Goal: Communication & Community: Answer question/provide support

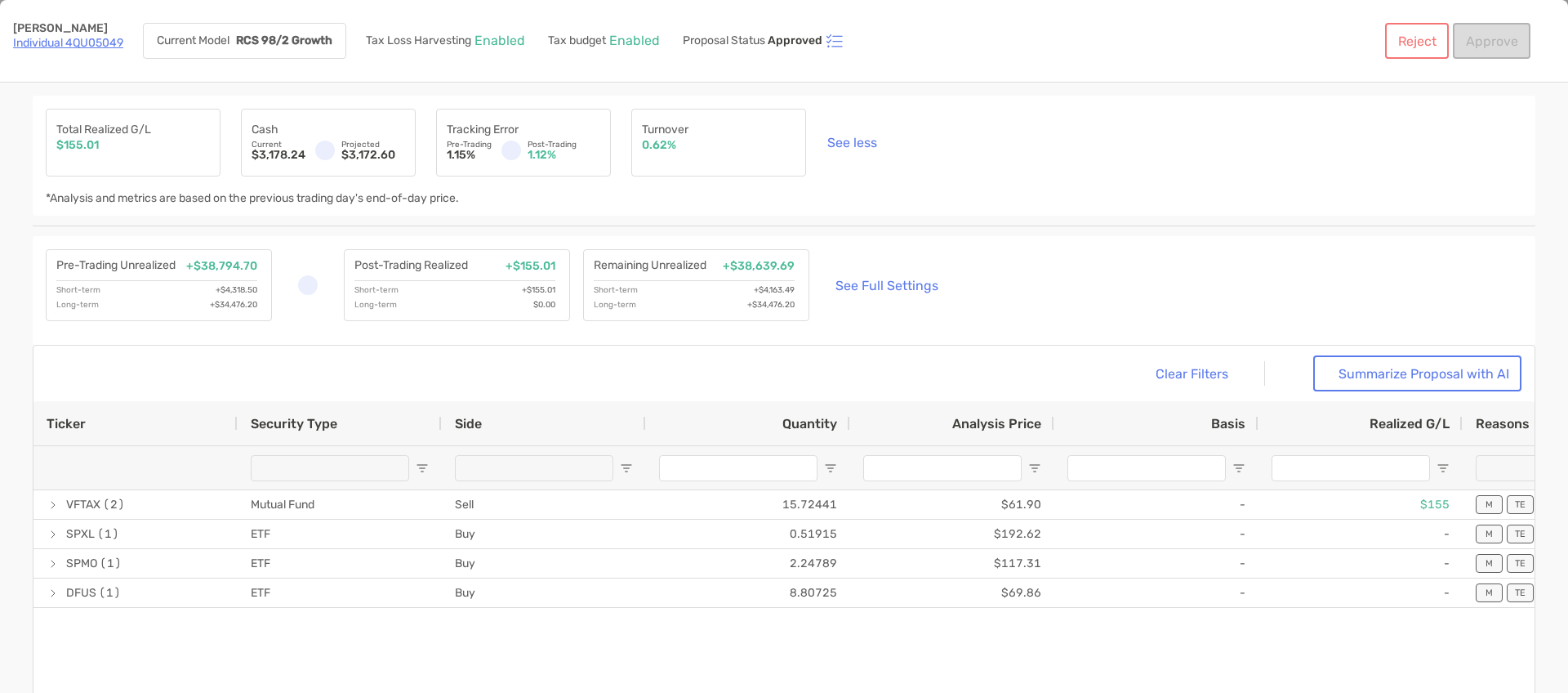
click at [1173, 67] on div "Michael Pitsenberger Individual 4QU05049 Current Model RCS 98/2 Growth Tax Loss…" at bounding box center [784, 41] width 1568 height 82
click at [89, 41] on link "Individual 4QU05049" at bounding box center [68, 43] width 110 height 14
drag, startPoint x: 1070, startPoint y: 157, endPoint x: 1330, endPoint y: 120, distance: 262.6
click at [1070, 157] on div "Total Realized G/L $155.01 Cash Current $3,178.24 Projected $3,172.60 Tracking …" at bounding box center [783, 155] width 1503 height 120
click at [1088, 28] on div "Michael Pitsenberger Individual 4QU05049 Current Model RCS 98/2 Growth Tax Loss…" at bounding box center [772, 41] width 1518 height 36
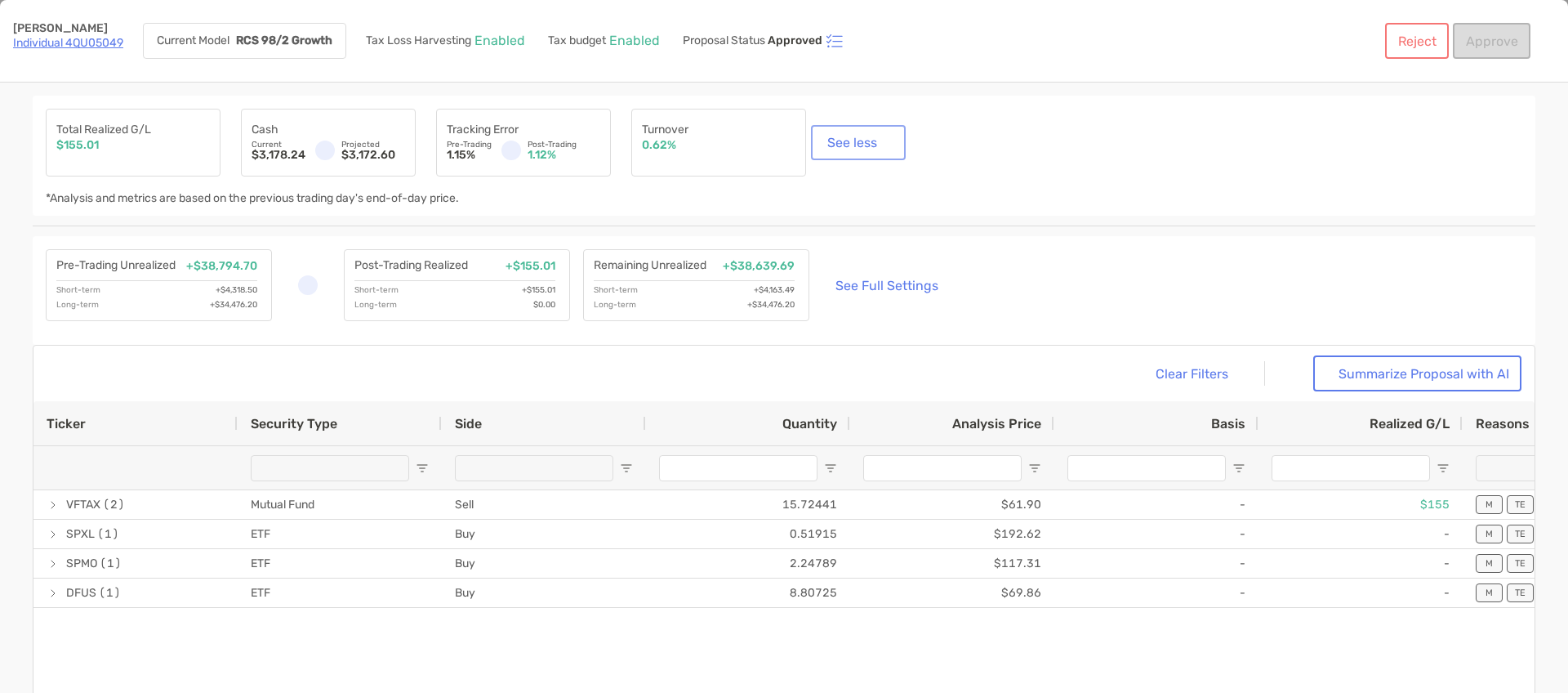
click at [863, 136] on button "See less" at bounding box center [858, 142] width 88 height 28
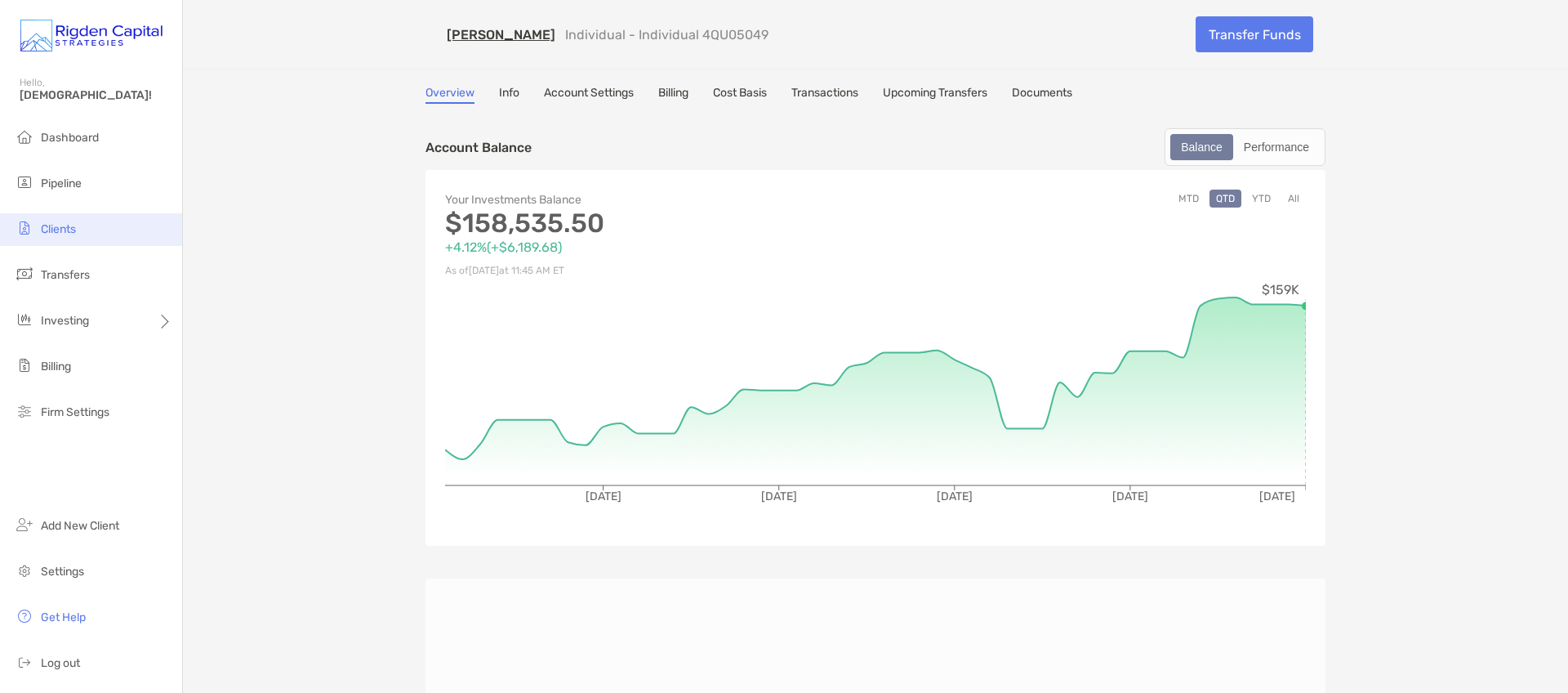
click at [68, 225] on span "Clients" at bounding box center [58, 228] width 35 height 14
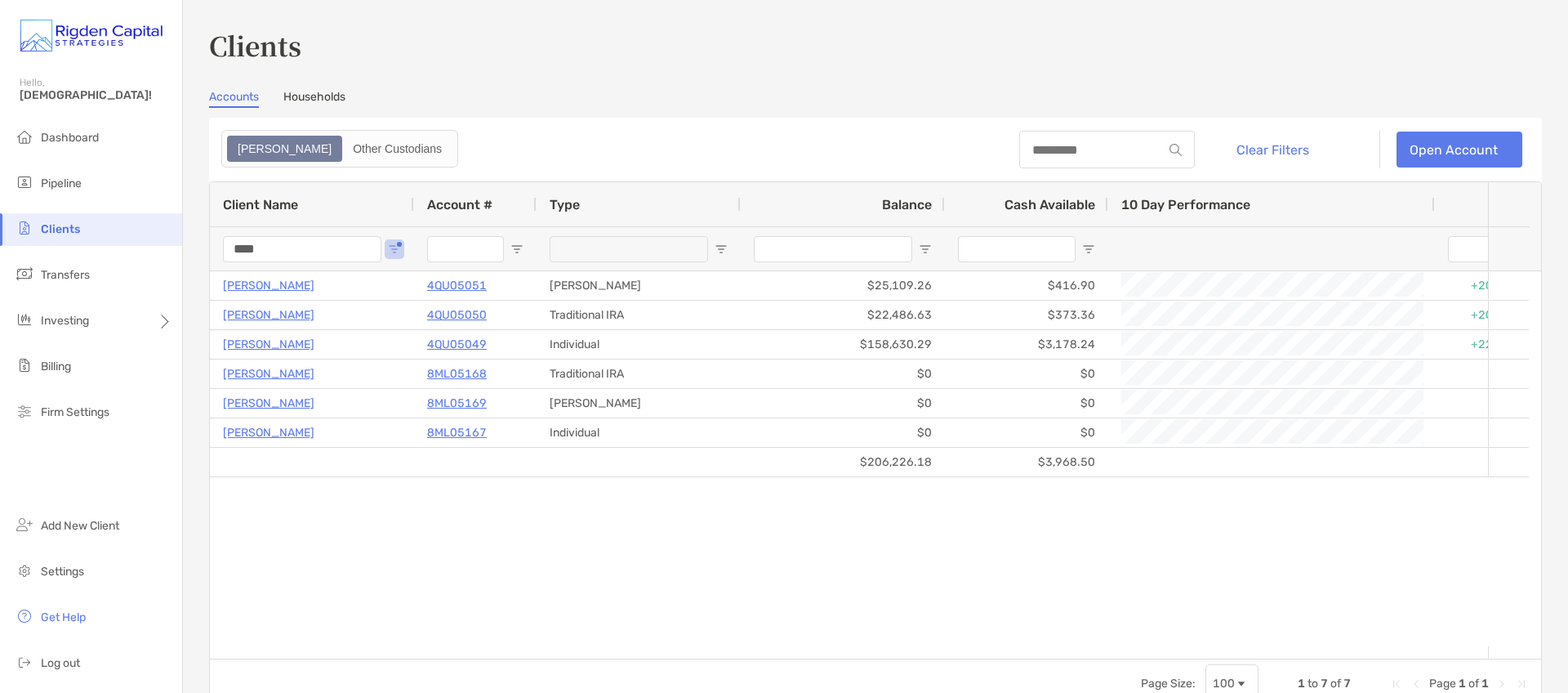
click at [298, 247] on input "****" at bounding box center [301, 249] width 158 height 27
type input "*"
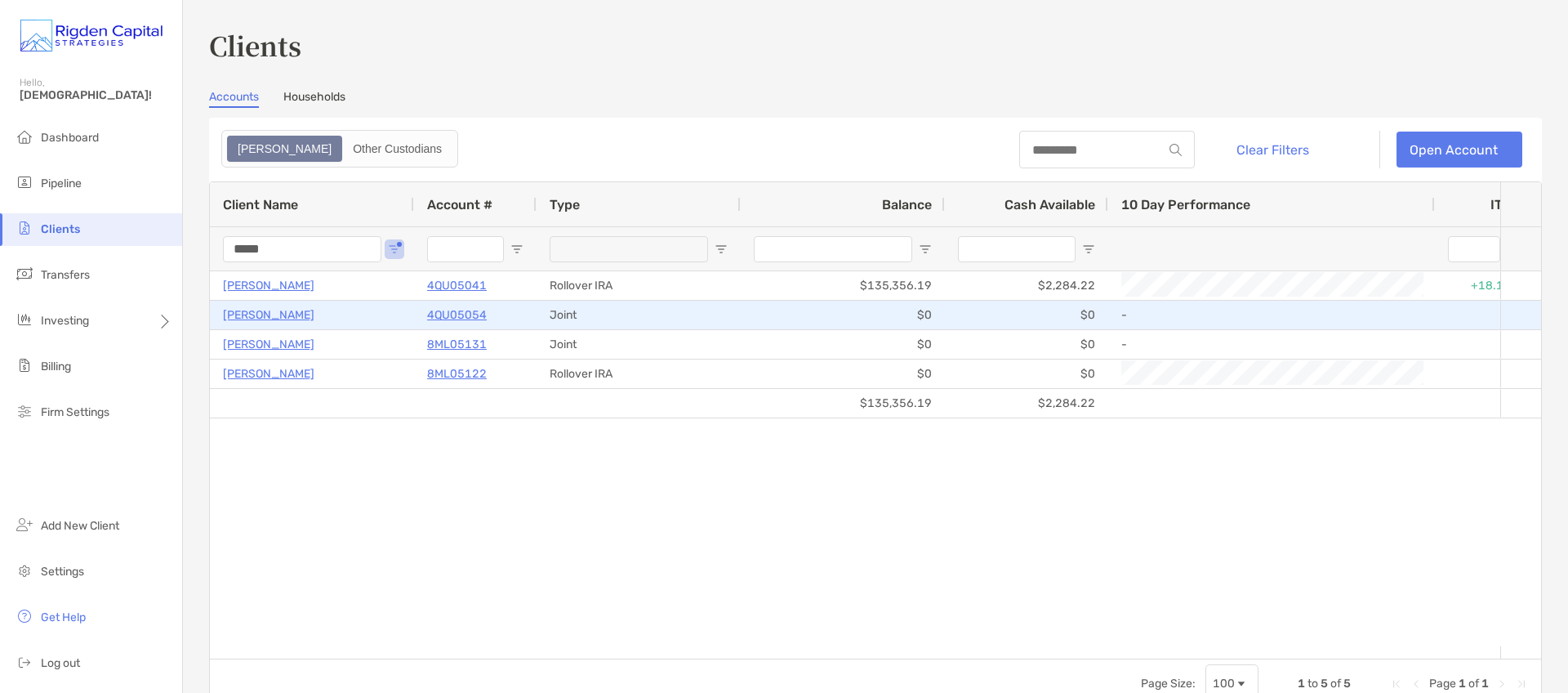
type input "*****"
click at [462, 315] on p "4QU05054" at bounding box center [457, 315] width 60 height 21
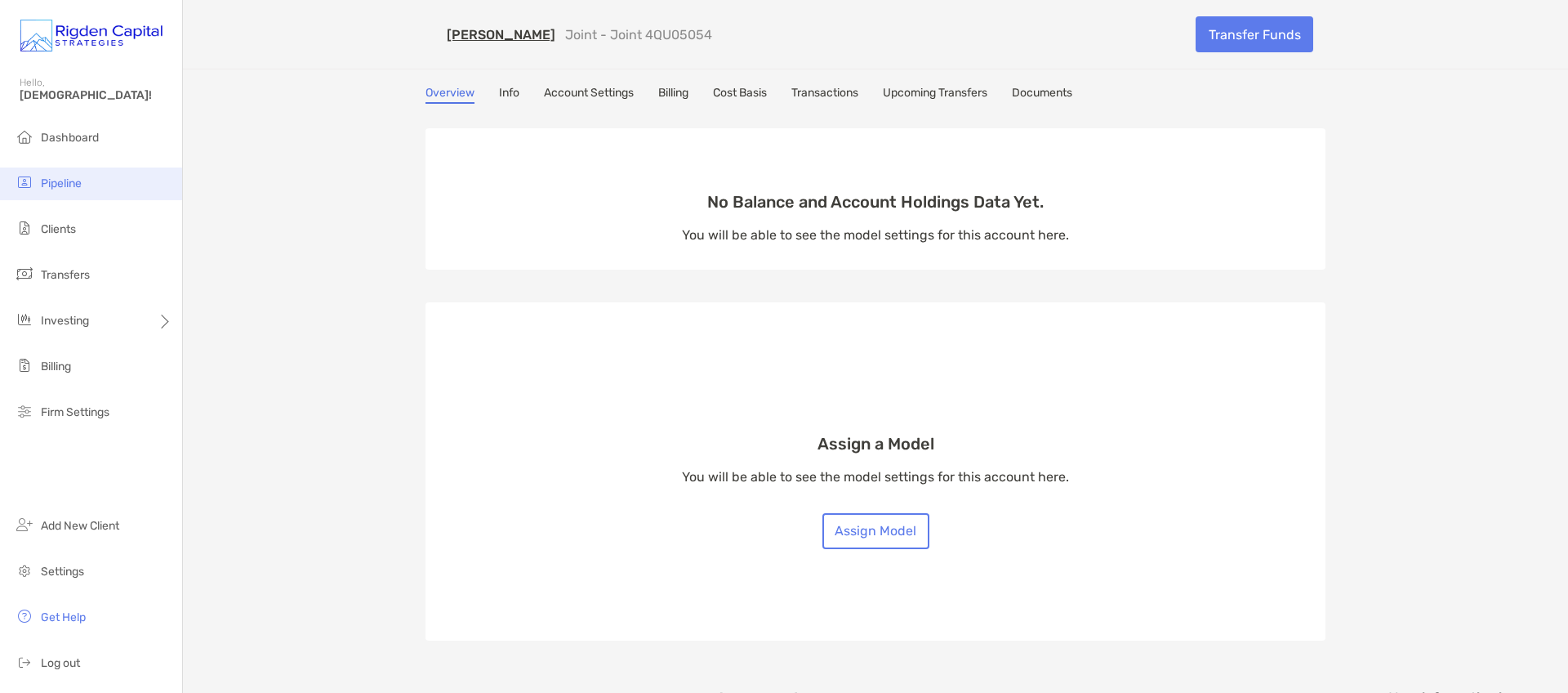
click at [56, 185] on span "Pipeline" at bounding box center [61, 183] width 41 height 14
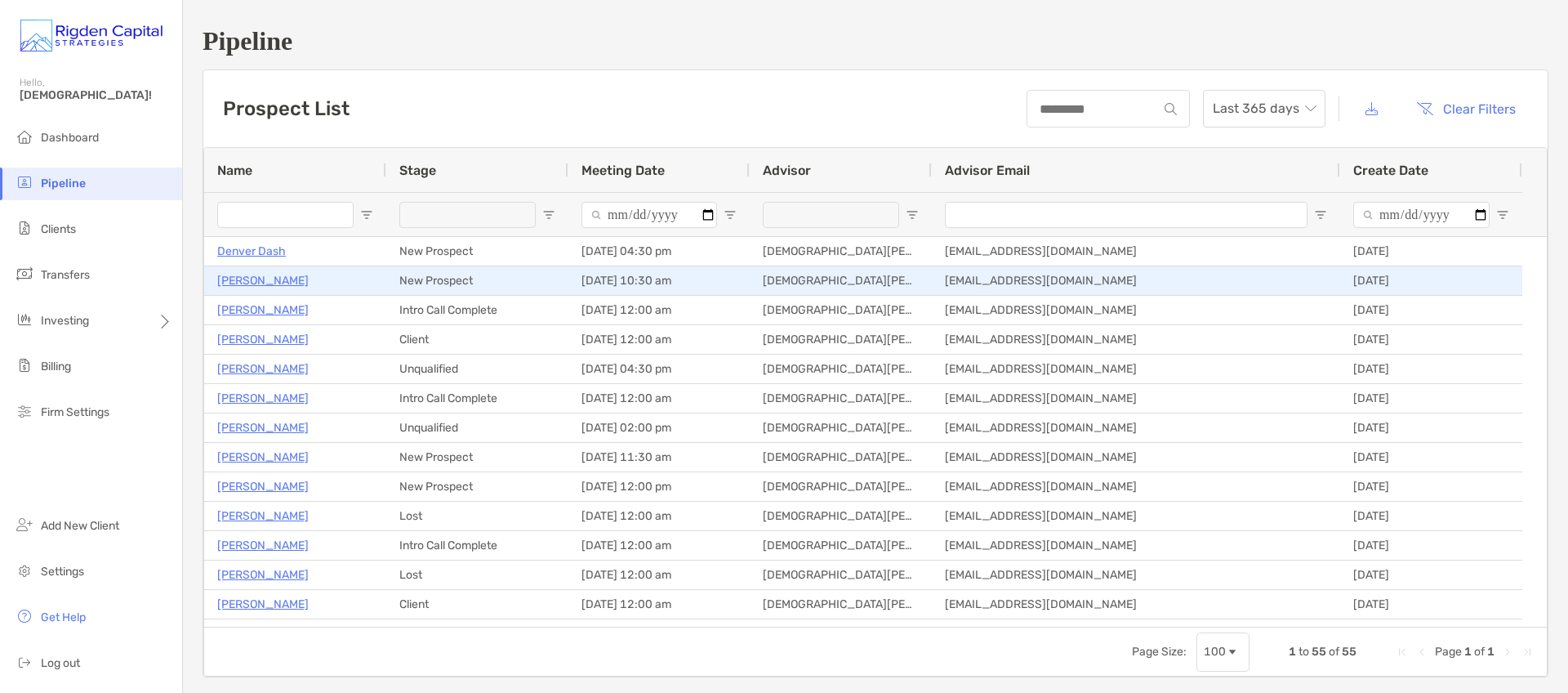
click at [257, 283] on p "Eric Esau" at bounding box center [263, 281] width 91 height 21
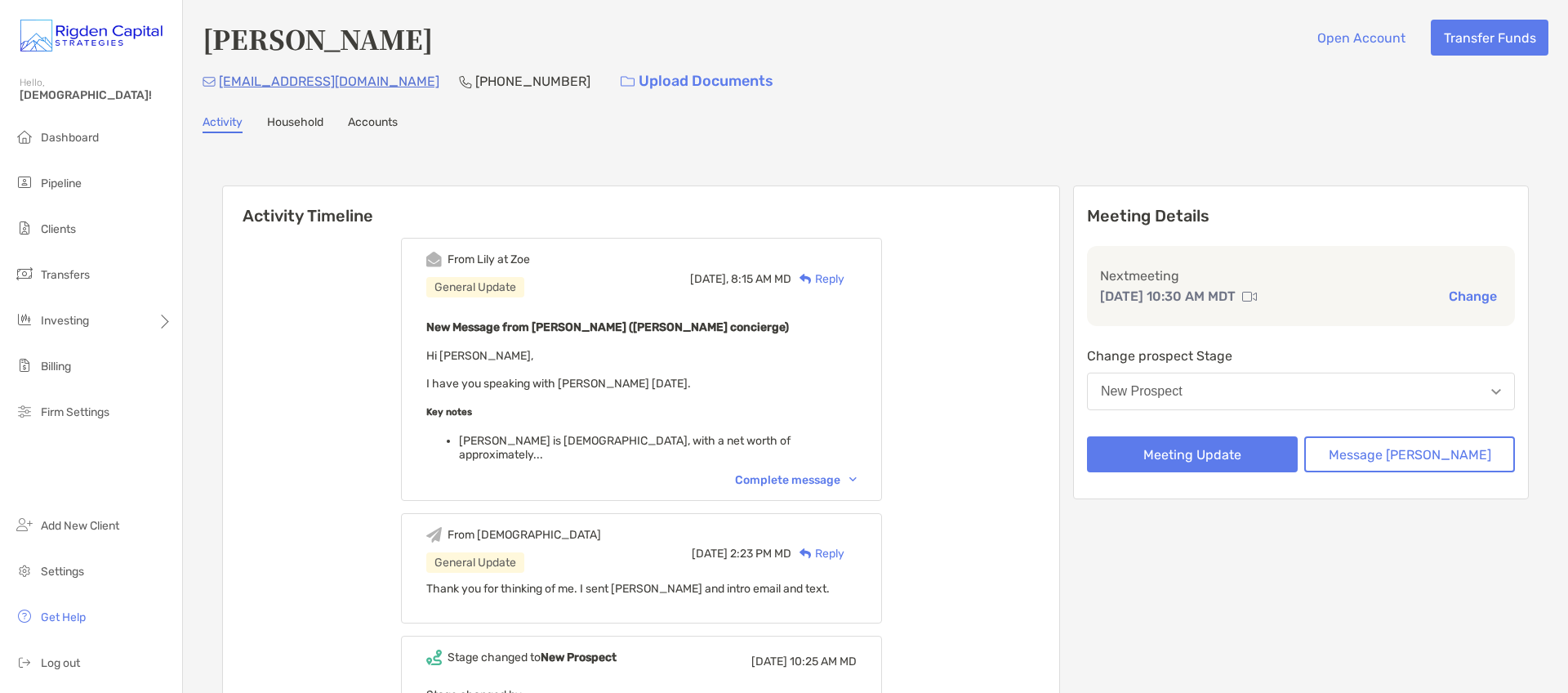
click at [808, 473] on div "Complete message" at bounding box center [795, 480] width 121 height 14
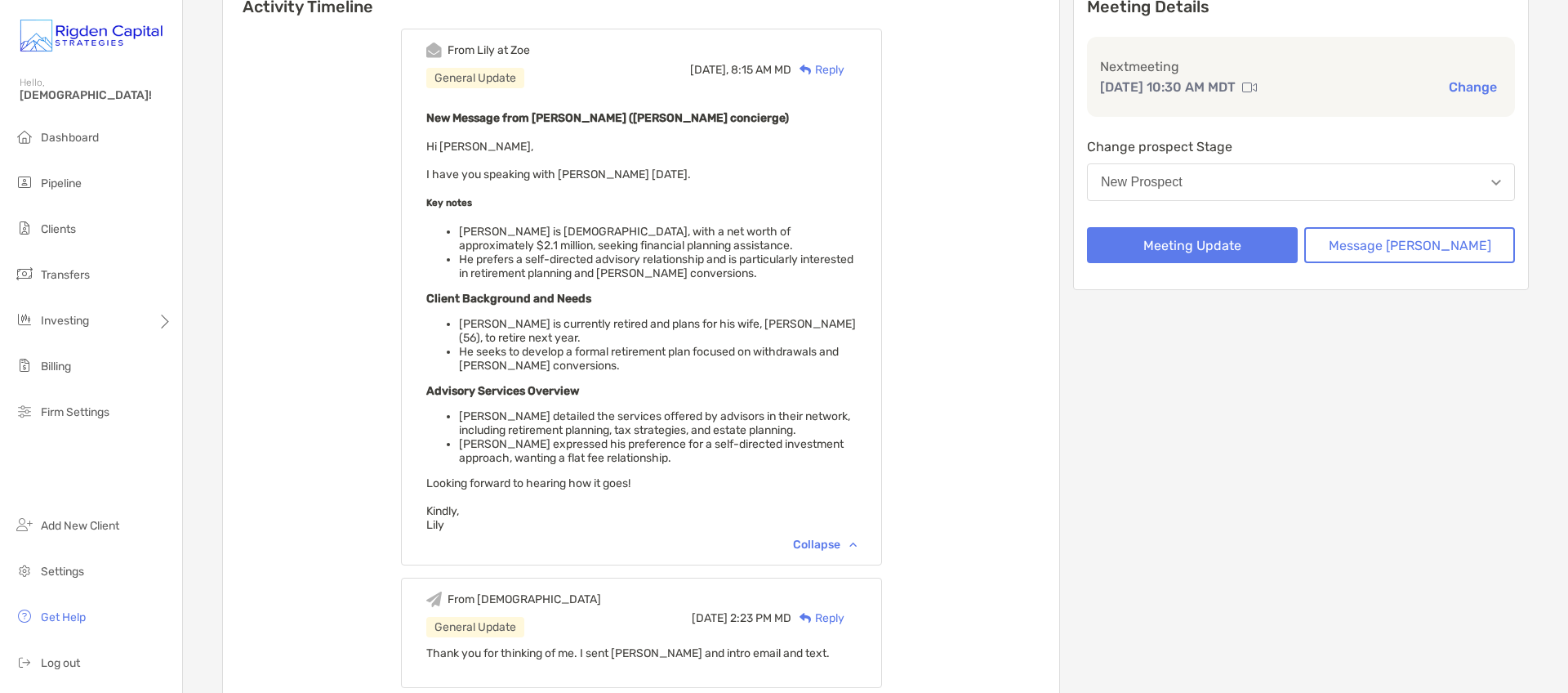
scroll to position [210, 0]
drag, startPoint x: 446, startPoint y: 144, endPoint x: 525, endPoint y: 522, distance: 386.2
click at [525, 522] on div "New Message from [PERSON_NAME] ([PERSON_NAME] concierge) Hi [PERSON_NAME], I ha…" at bounding box center [642, 319] width 430 height 424
copy span "Hi [PERSON_NAME], I have you speaking with [PERSON_NAME] [DATE]. Key notes [PER…"
click at [693, 292] on div "New Message from [PERSON_NAME] ([PERSON_NAME] concierge) Hi [PERSON_NAME], I ha…" at bounding box center [642, 319] width 430 height 424
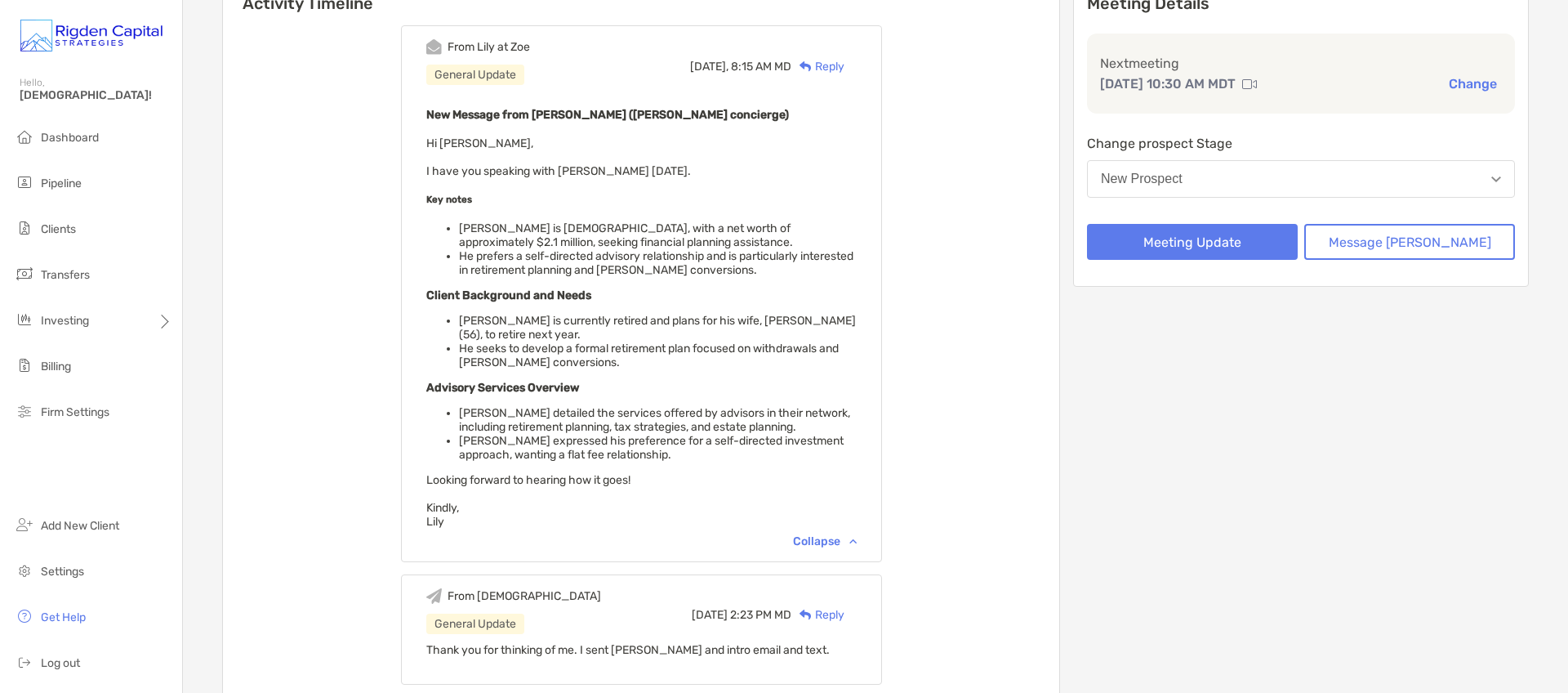
scroll to position [213, 0]
drag, startPoint x: 516, startPoint y: 456, endPoint x: 629, endPoint y: 456, distance: 113.0
click at [629, 456] on li "[PERSON_NAME] expressed his preference for a self-directed investment approach,…" at bounding box center [658, 447] width 398 height 27
drag, startPoint x: 457, startPoint y: 479, endPoint x: 639, endPoint y: 483, distance: 182.0
click at [639, 483] on span "Hi [PERSON_NAME], I have you speaking with [PERSON_NAME] [DATE]. Key notes [PER…" at bounding box center [642, 332] width 430 height 392
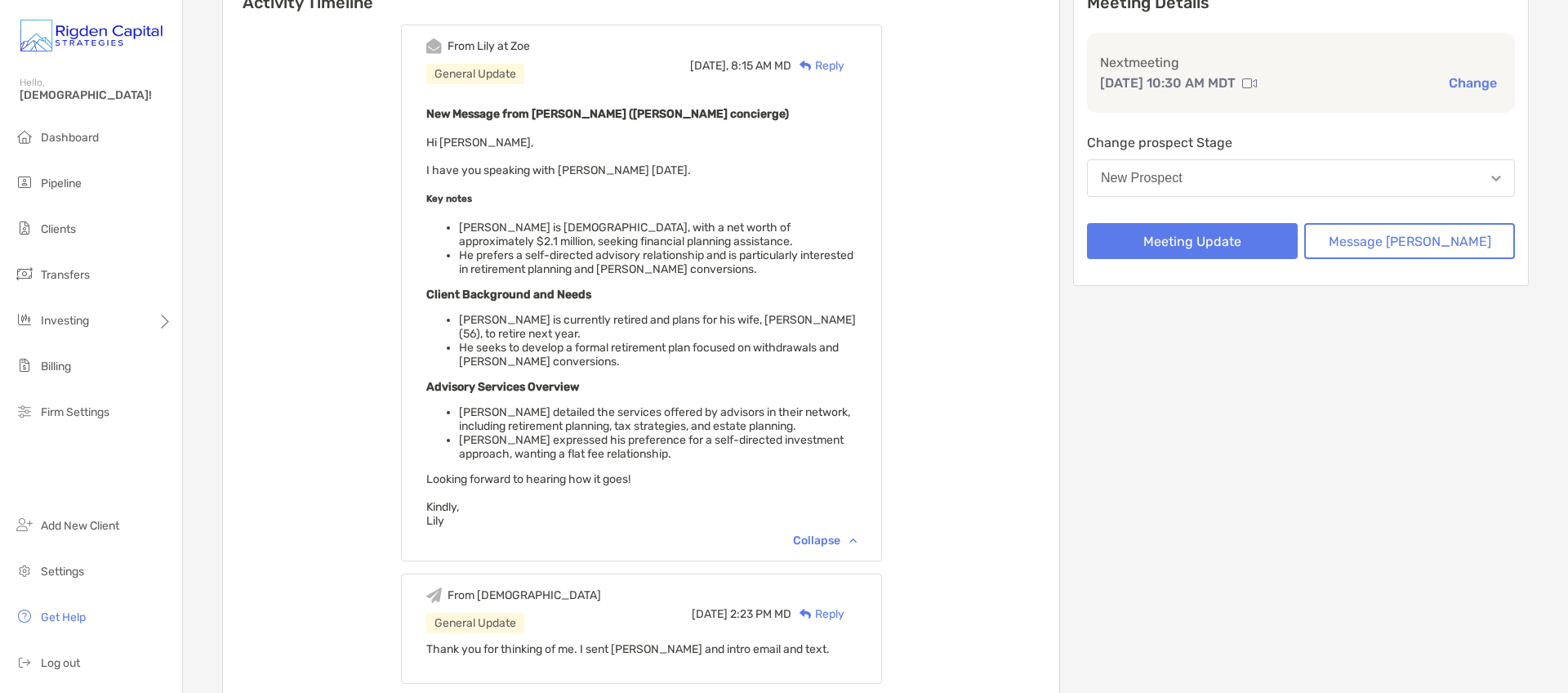
click at [551, 459] on li "[PERSON_NAME] expressed his preference for a self-directed investment approach,…" at bounding box center [658, 447] width 398 height 27
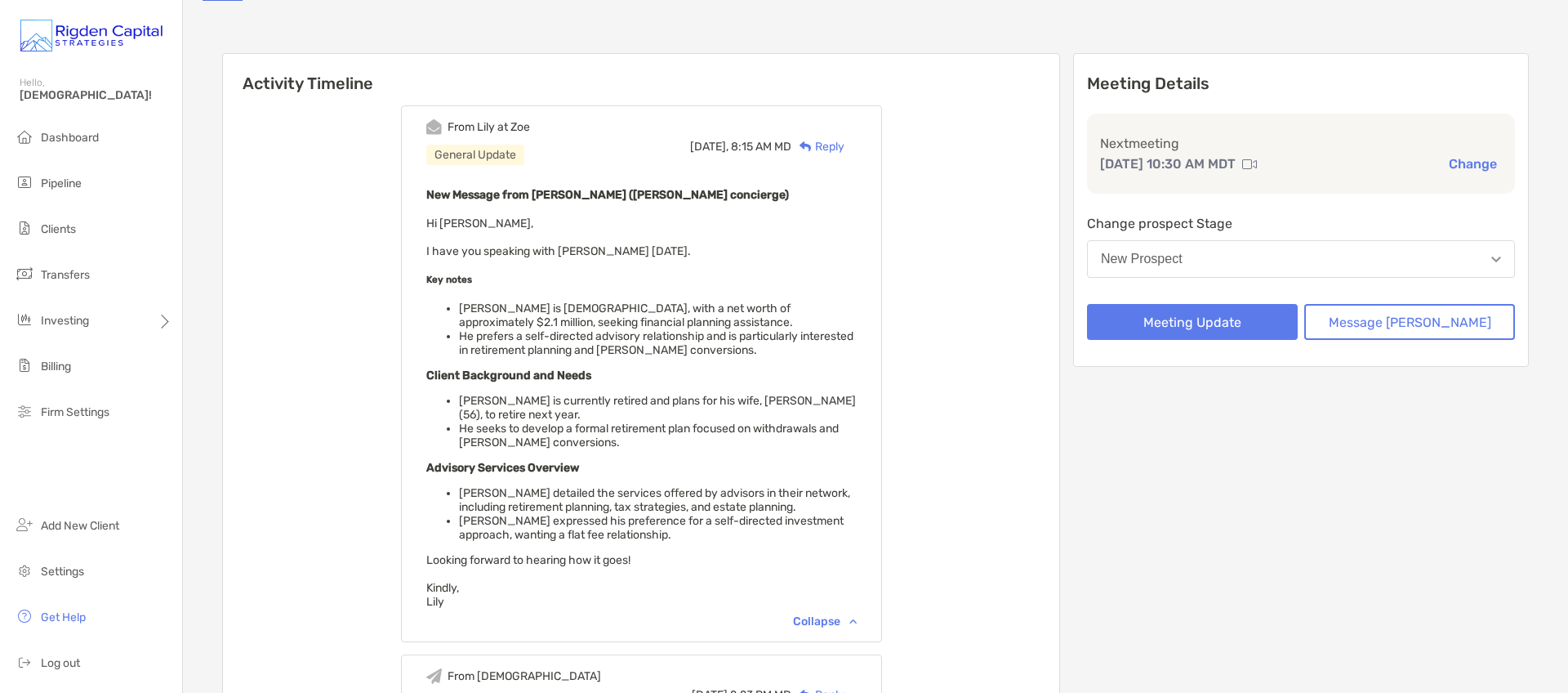
scroll to position [133, 0]
click at [845, 147] on div "Reply" at bounding box center [818, 146] width 53 height 17
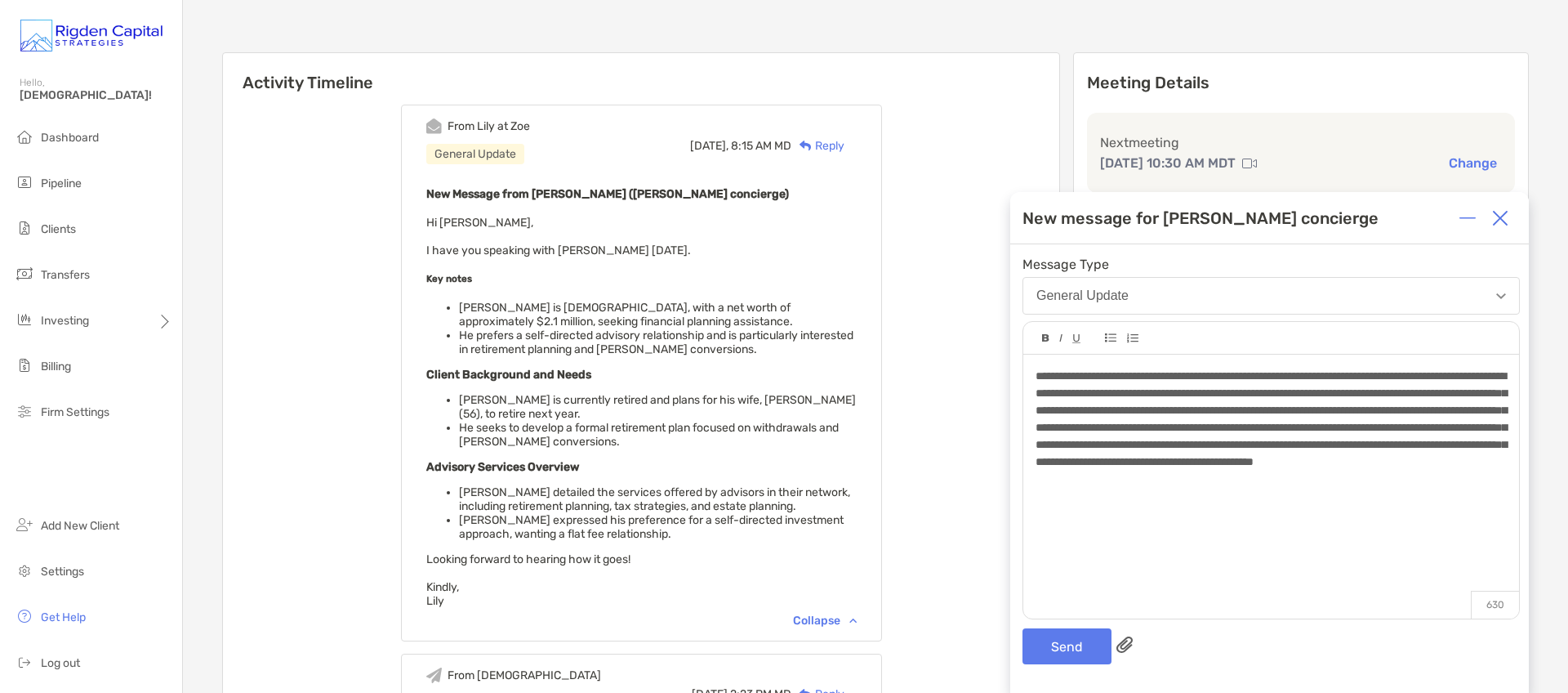
drag, startPoint x: 1303, startPoint y: 413, endPoint x: 1311, endPoint y: 427, distance: 16.1
click at [1304, 412] on span "**********" at bounding box center [1270, 418] width 471 height 98
click at [1076, 646] on button "Send" at bounding box center [1067, 646] width 89 height 36
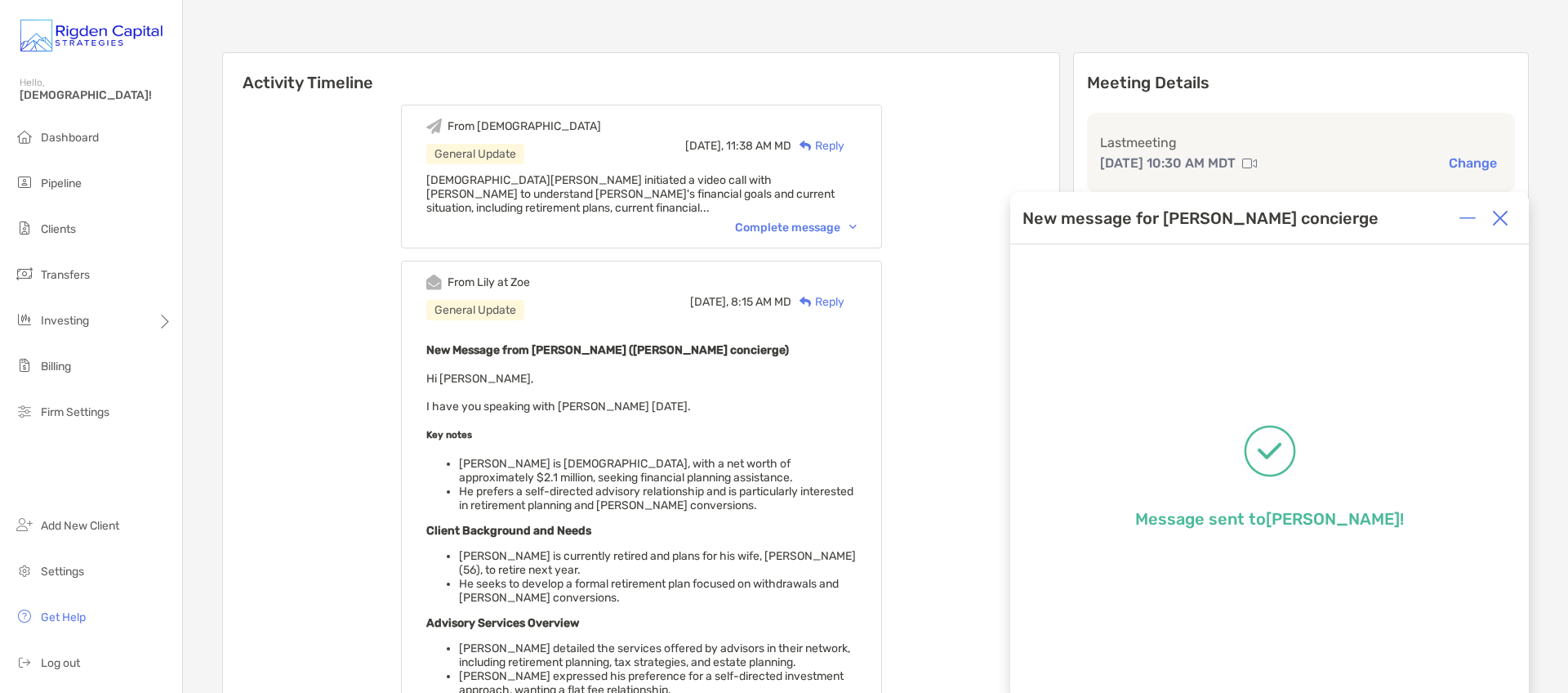
click at [1504, 215] on img at bounding box center [1500, 217] width 16 height 16
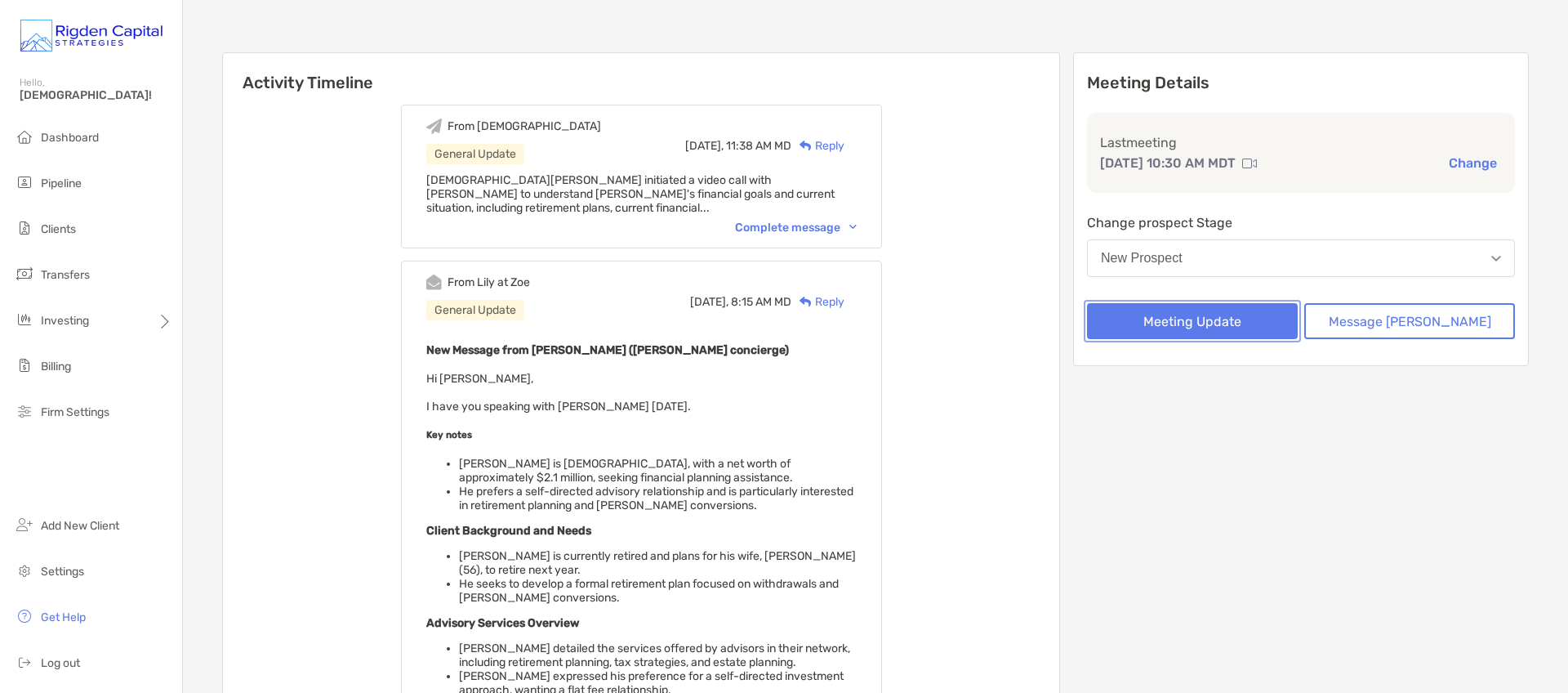
click at [1264, 325] on button "Meeting Update" at bounding box center [1193, 321] width 210 height 36
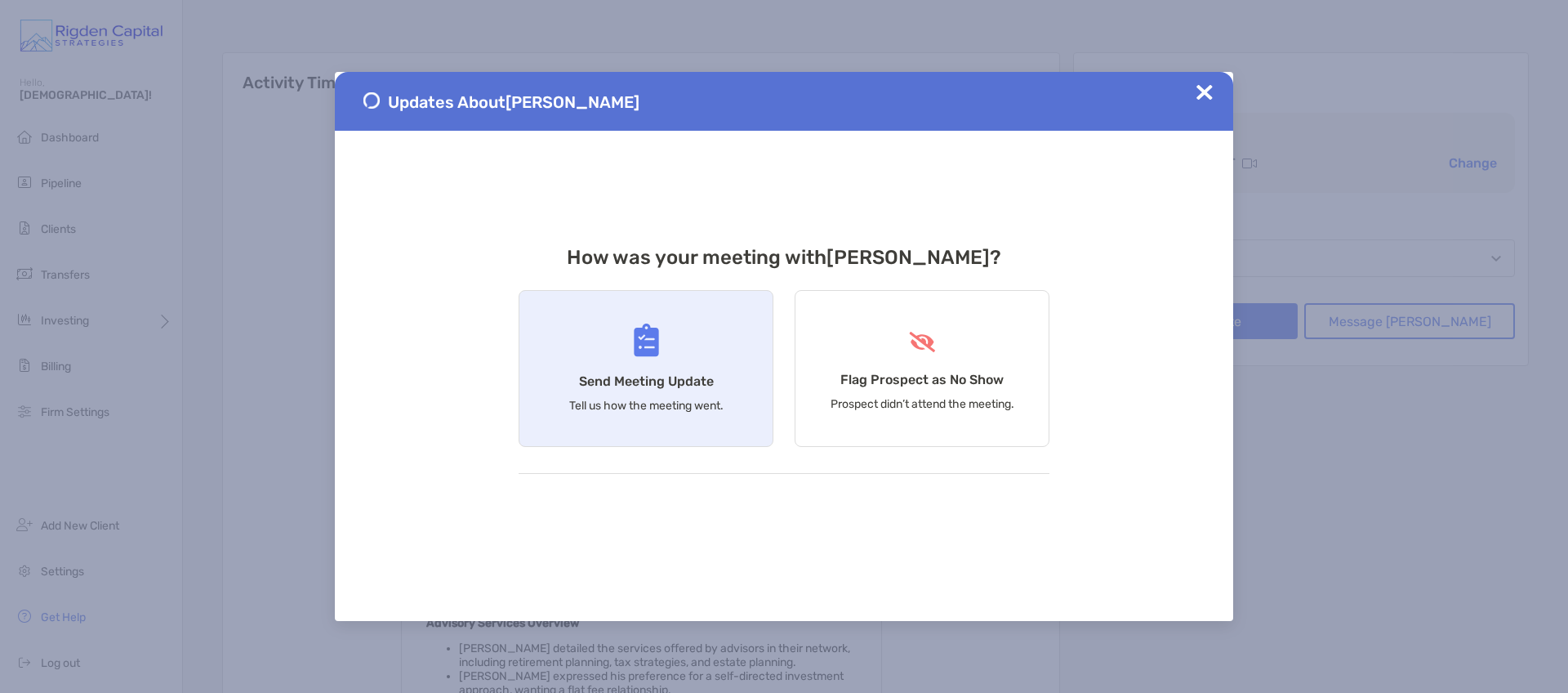
click at [698, 393] on div "Send Meeting Update Tell us how the meeting went." at bounding box center [646, 368] width 255 height 156
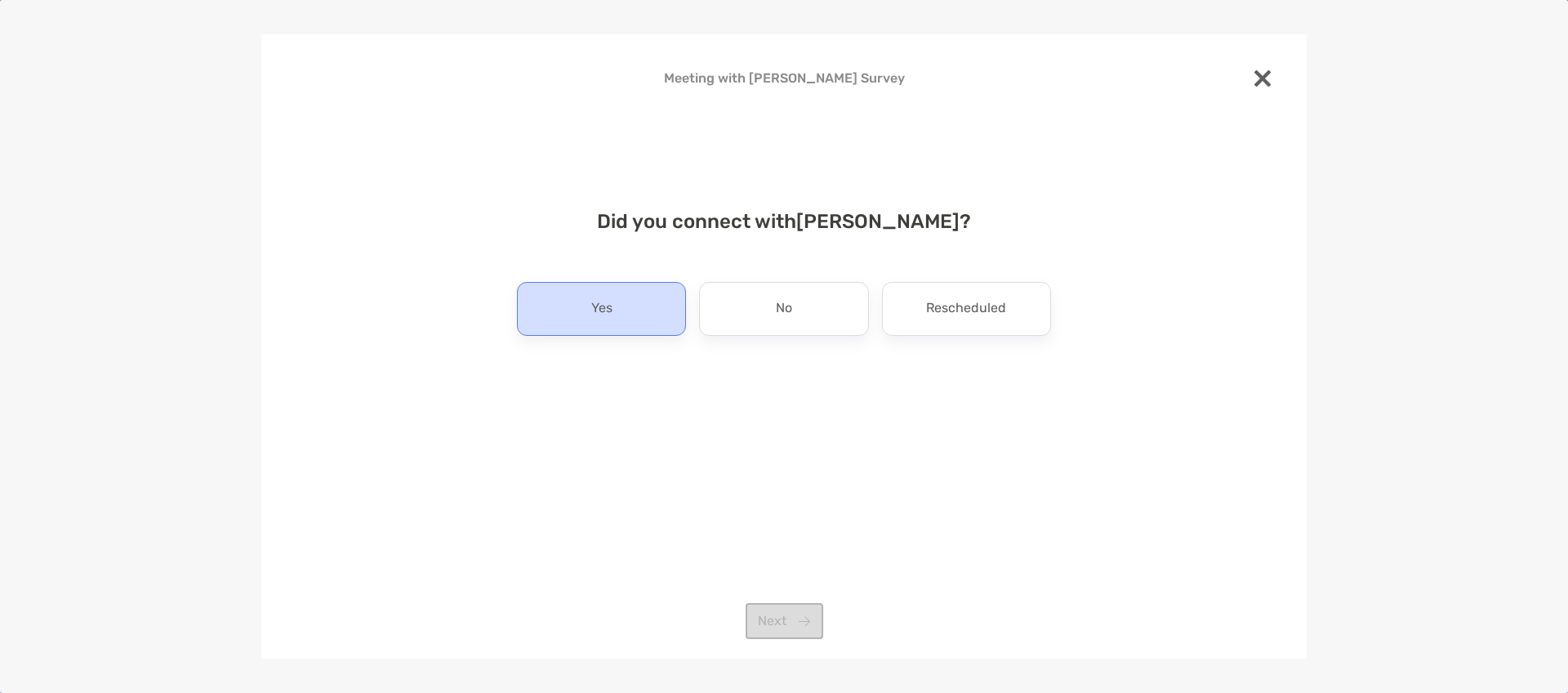
click at [647, 310] on div "Yes" at bounding box center [601, 308] width 169 height 54
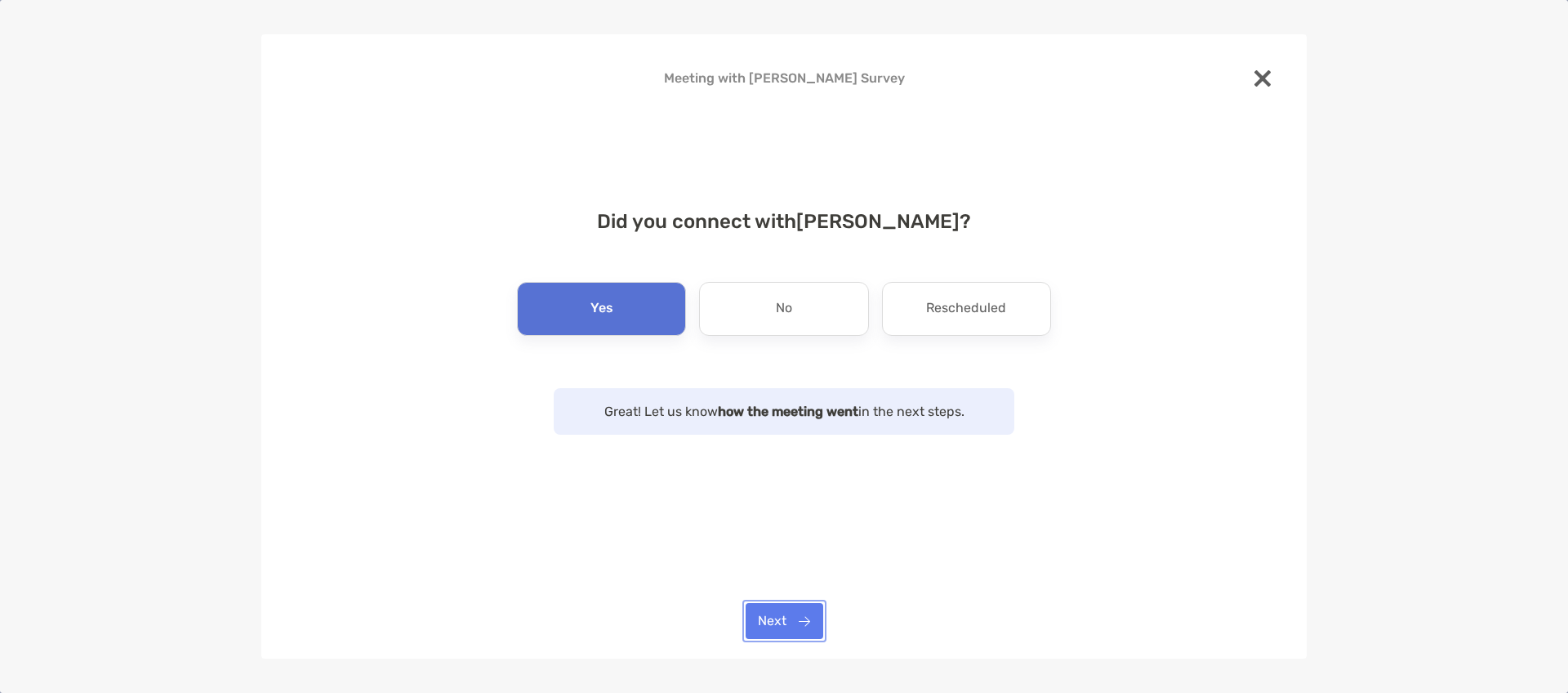
click at [800, 622] on button "Next" at bounding box center [785, 621] width 78 height 36
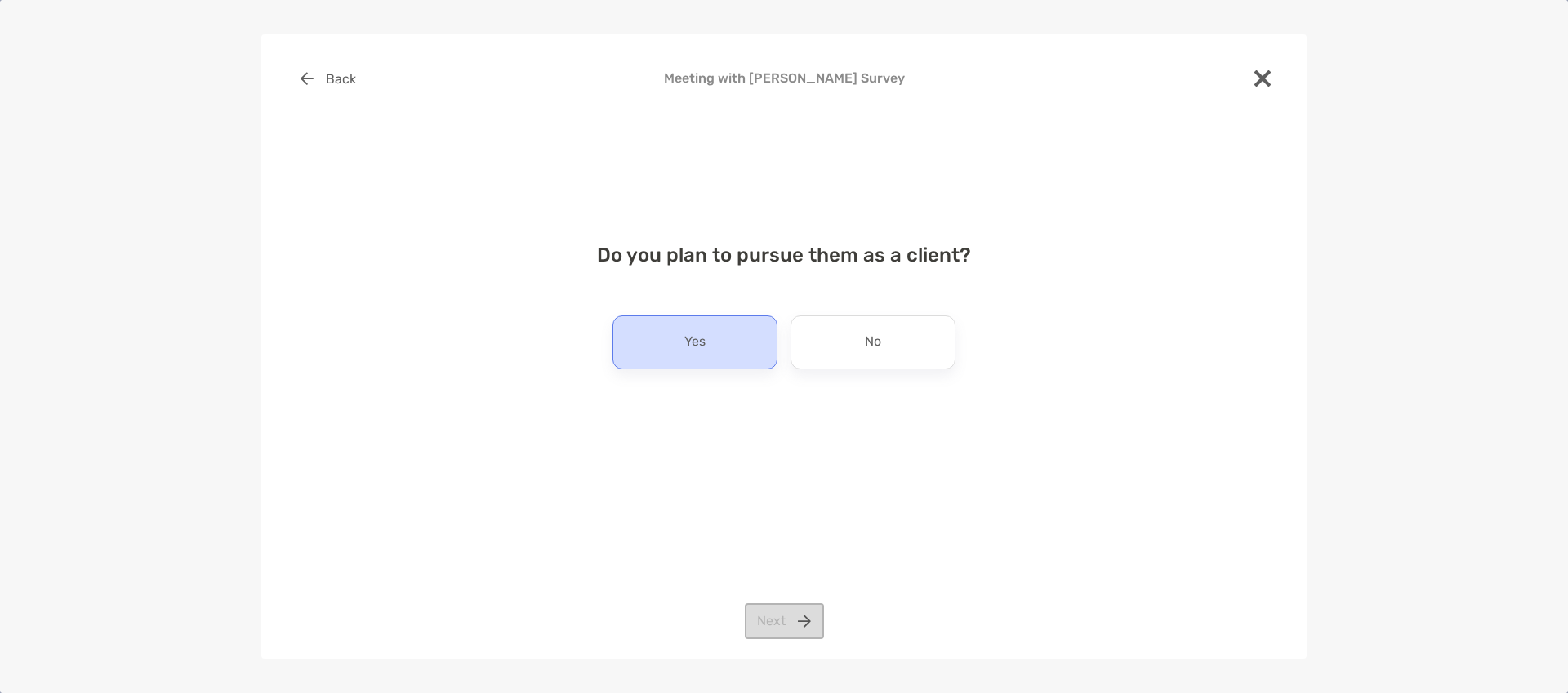
click at [732, 342] on div "Yes" at bounding box center [695, 342] width 165 height 54
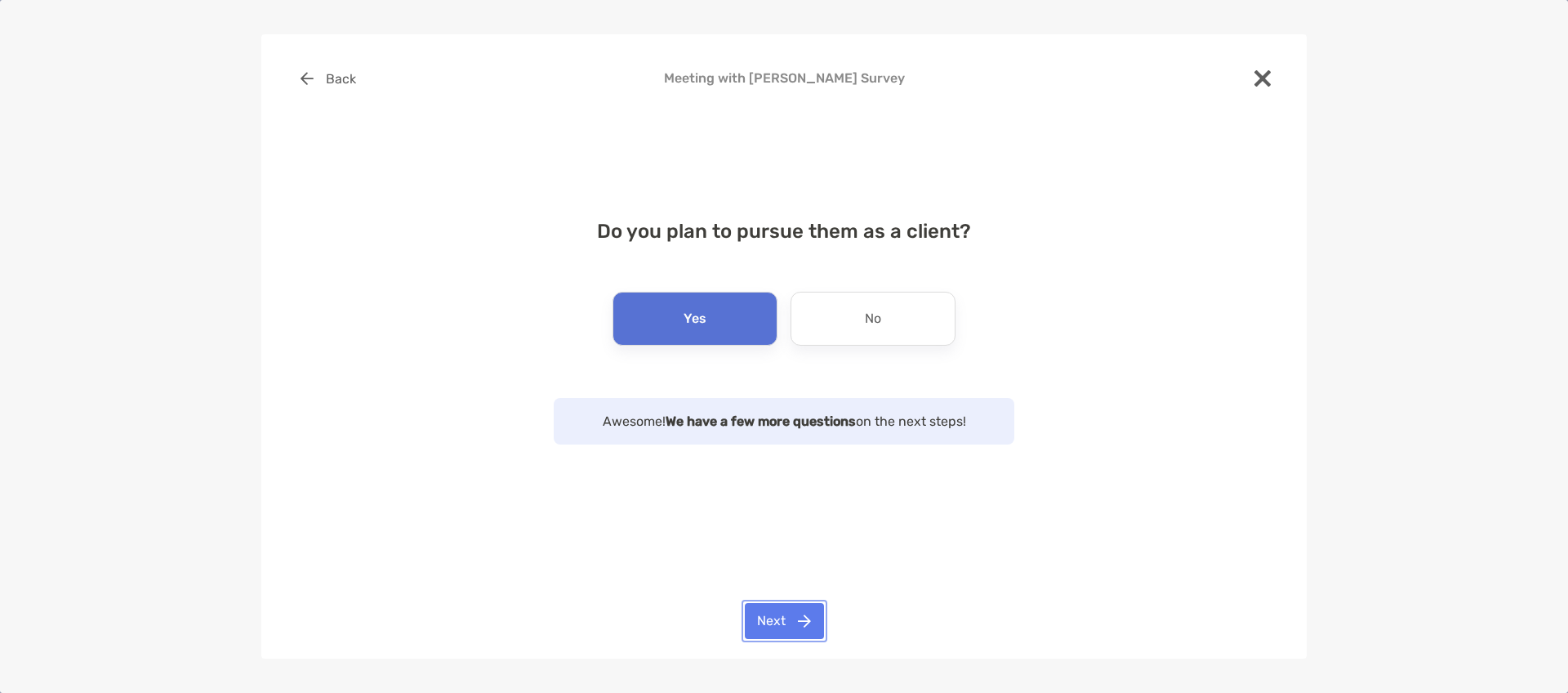
click at [783, 619] on button "Next" at bounding box center [785, 621] width 80 height 36
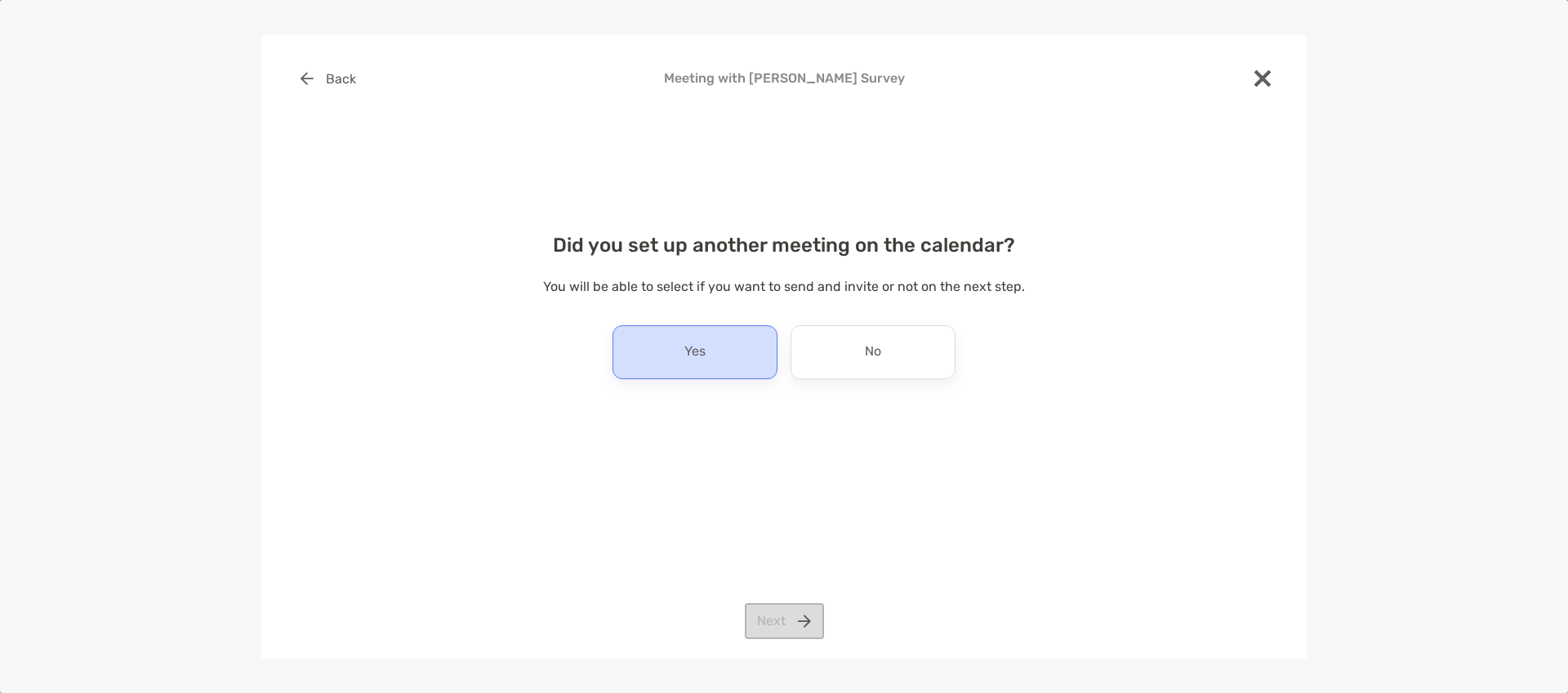
click at [732, 356] on div "Yes" at bounding box center [695, 352] width 165 height 54
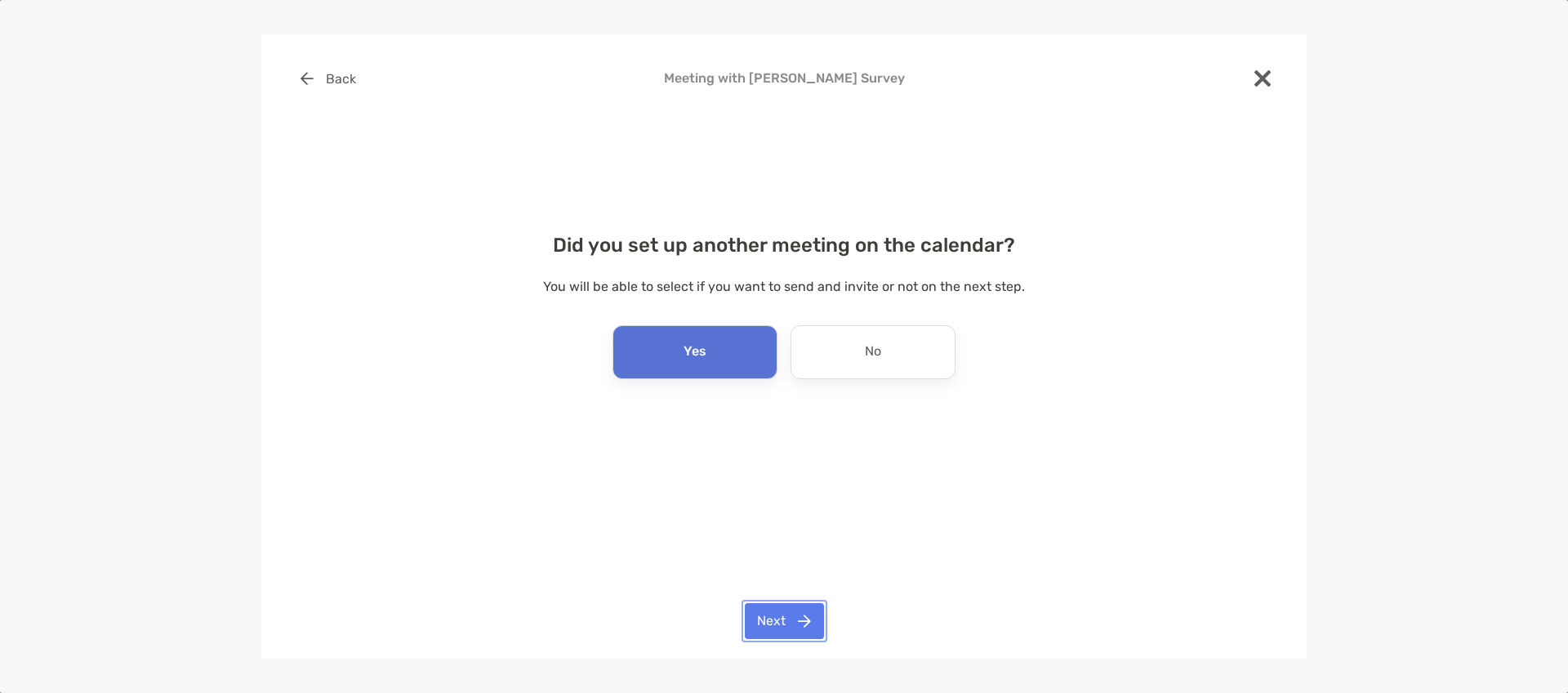
click at [800, 626] on button "Next" at bounding box center [785, 621] width 80 height 36
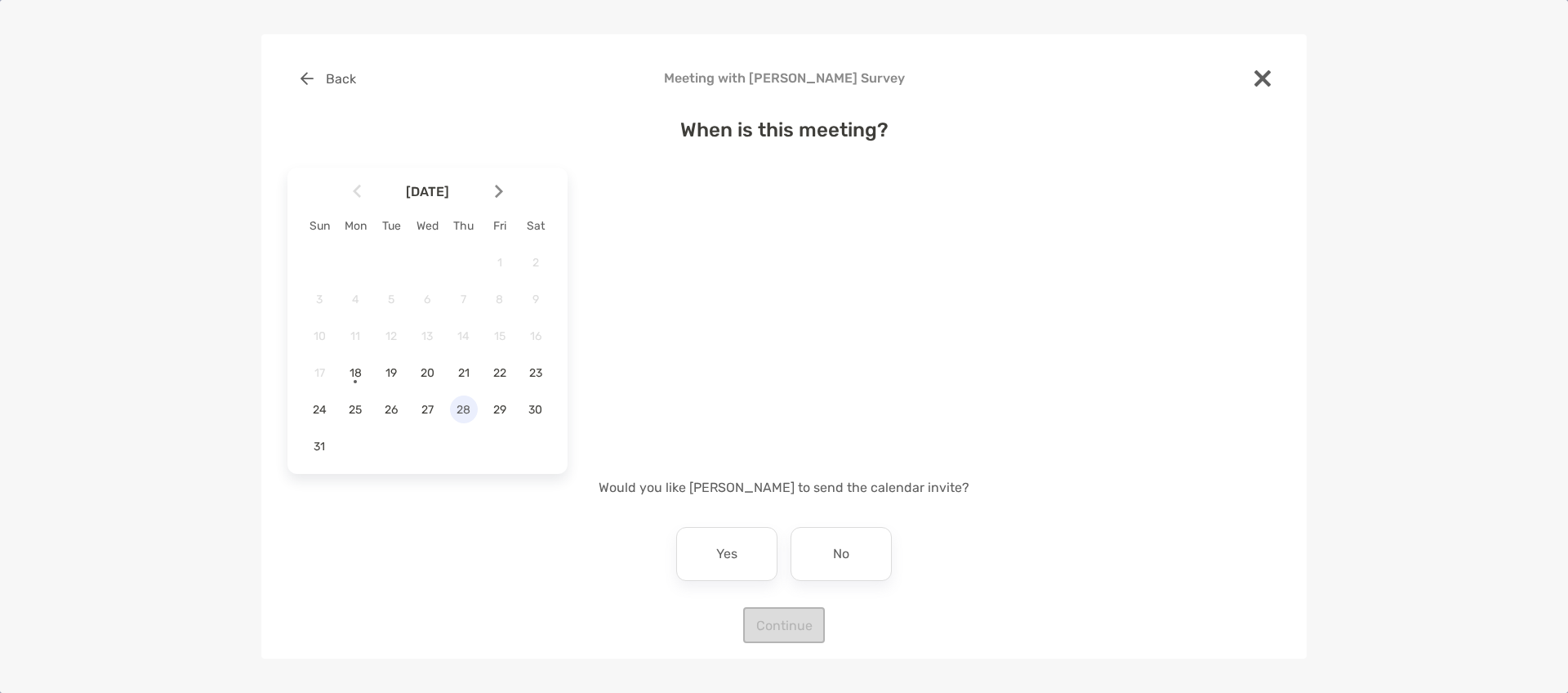
click at [463, 408] on span "28" at bounding box center [464, 410] width 27 height 14
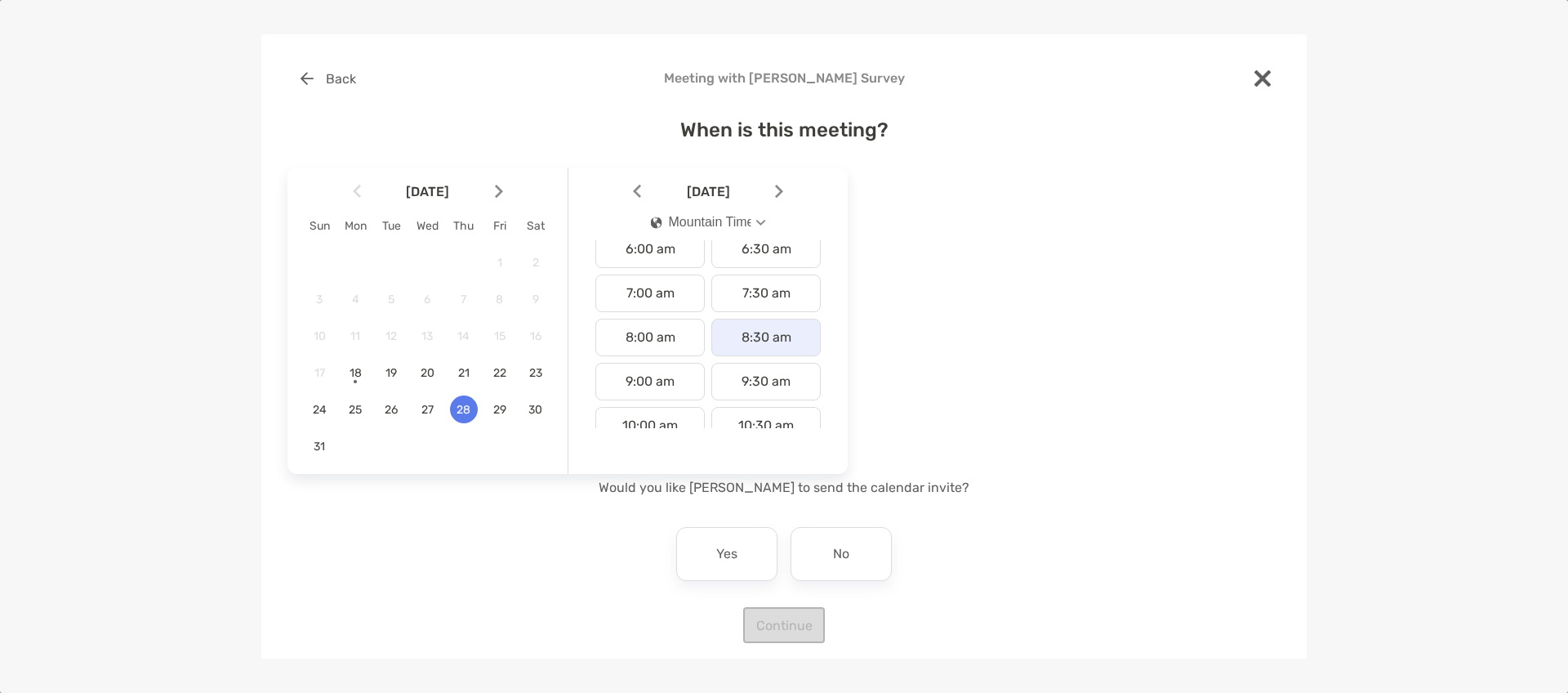
scroll to position [280, 0]
click at [770, 339] on div "8:30 am" at bounding box center [765, 333] width 109 height 38
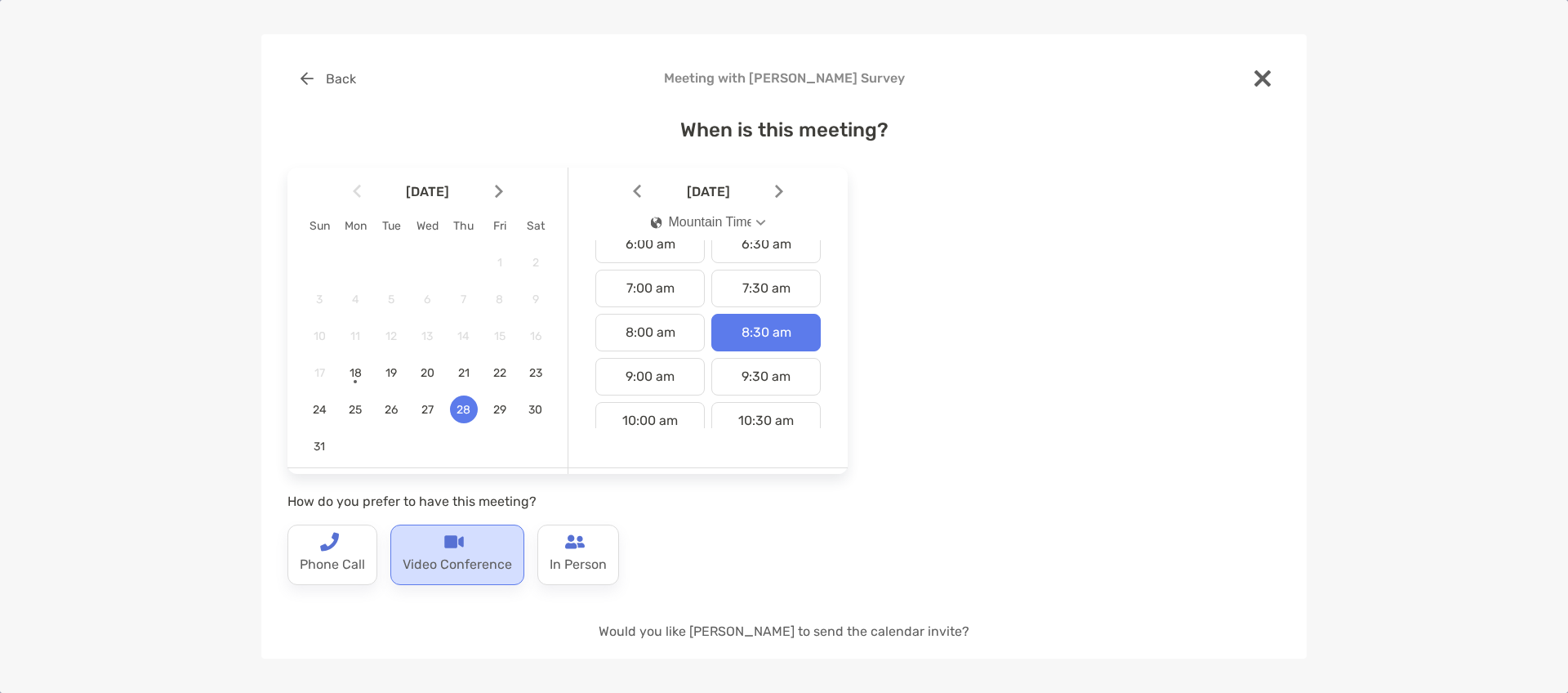
click at [440, 562] on p "Video Conference" at bounding box center [457, 565] width 109 height 27
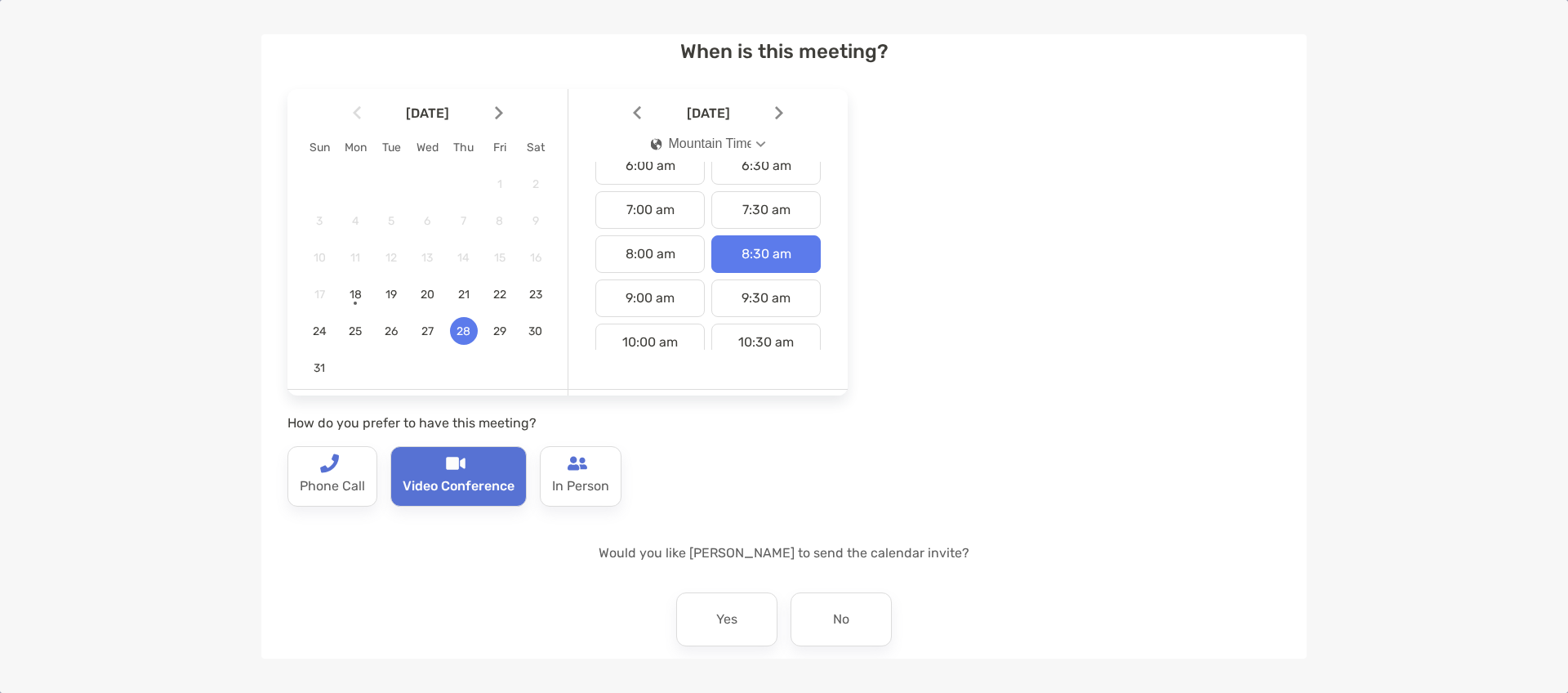
scroll to position [155, 0]
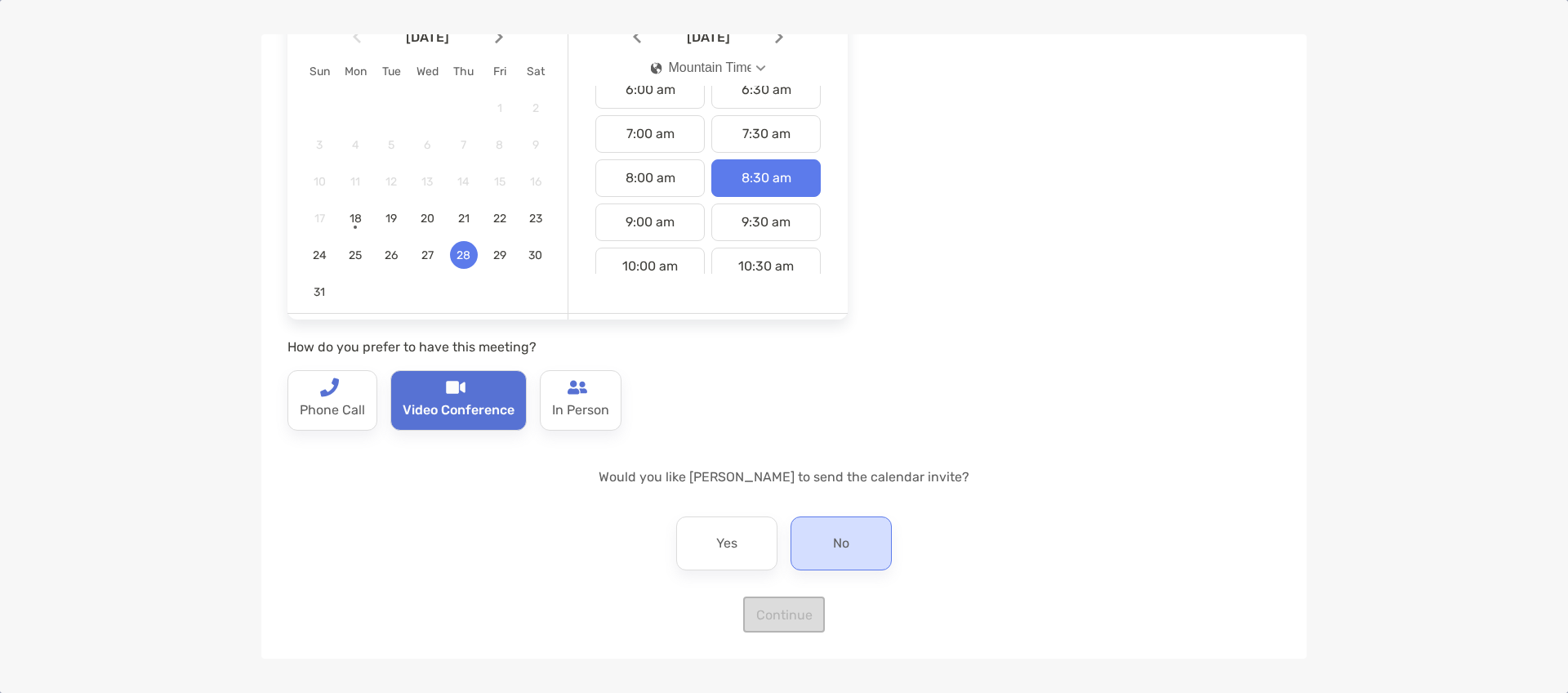
click at [838, 552] on p "No" at bounding box center [841, 543] width 16 height 27
click at [797, 619] on button "Continue" at bounding box center [784, 614] width 82 height 36
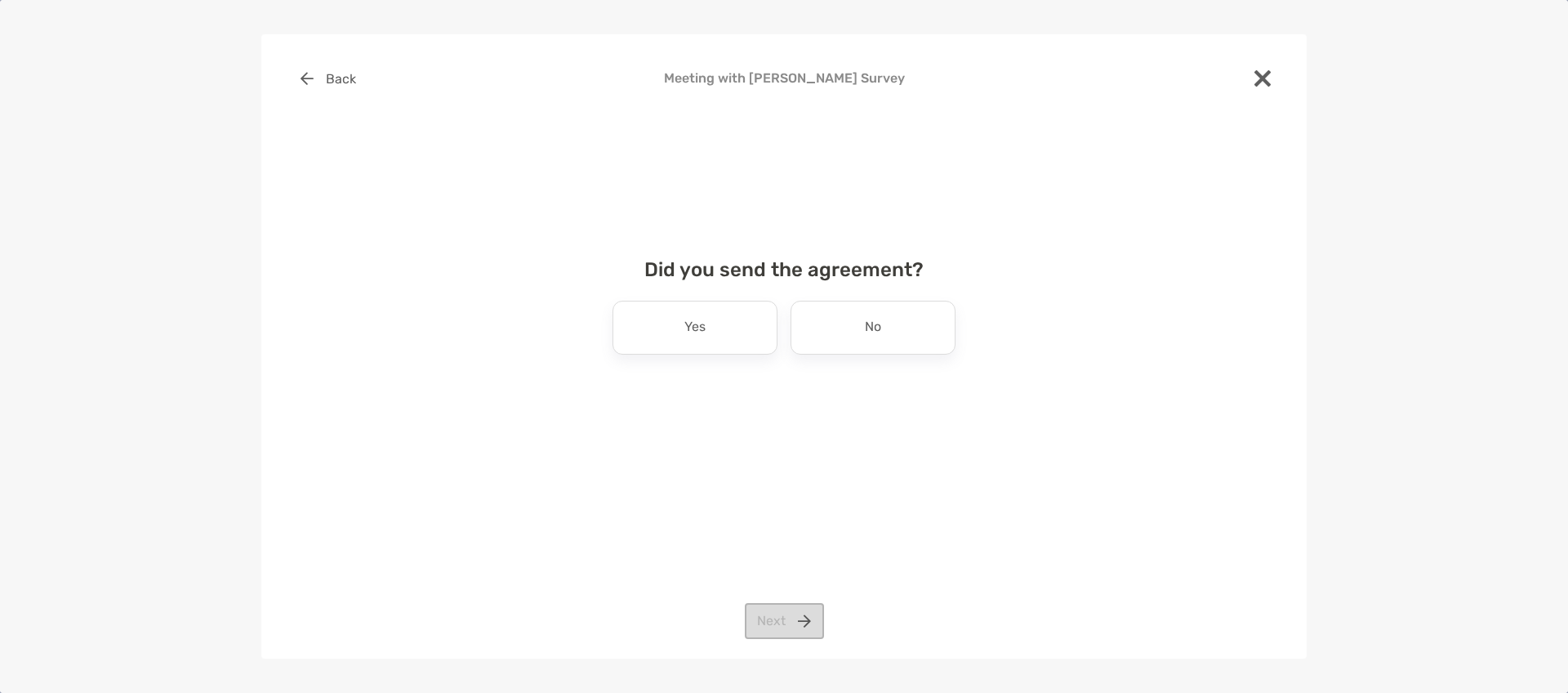
scroll to position [0, 0]
click at [865, 334] on p "No" at bounding box center [872, 328] width 16 height 27
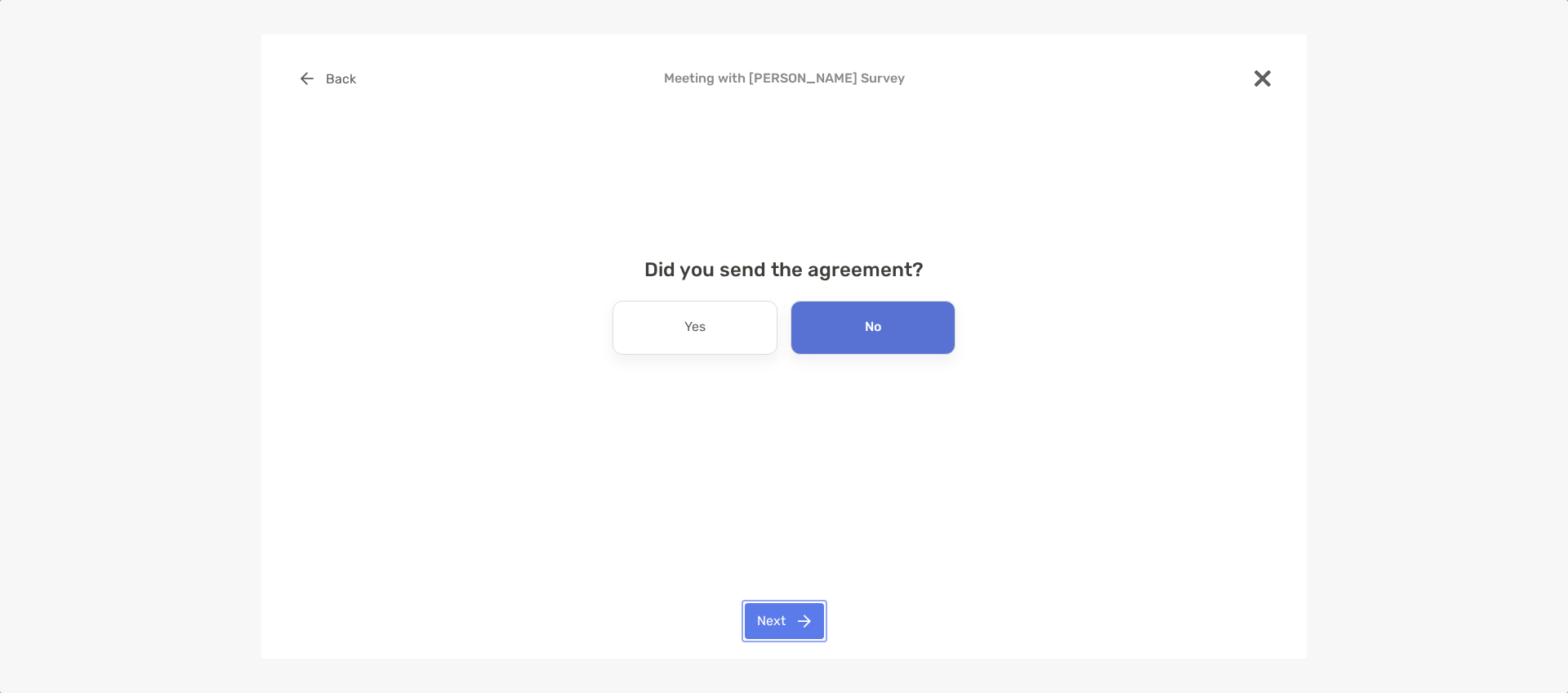
click at [805, 617] on button "Next" at bounding box center [785, 621] width 80 height 36
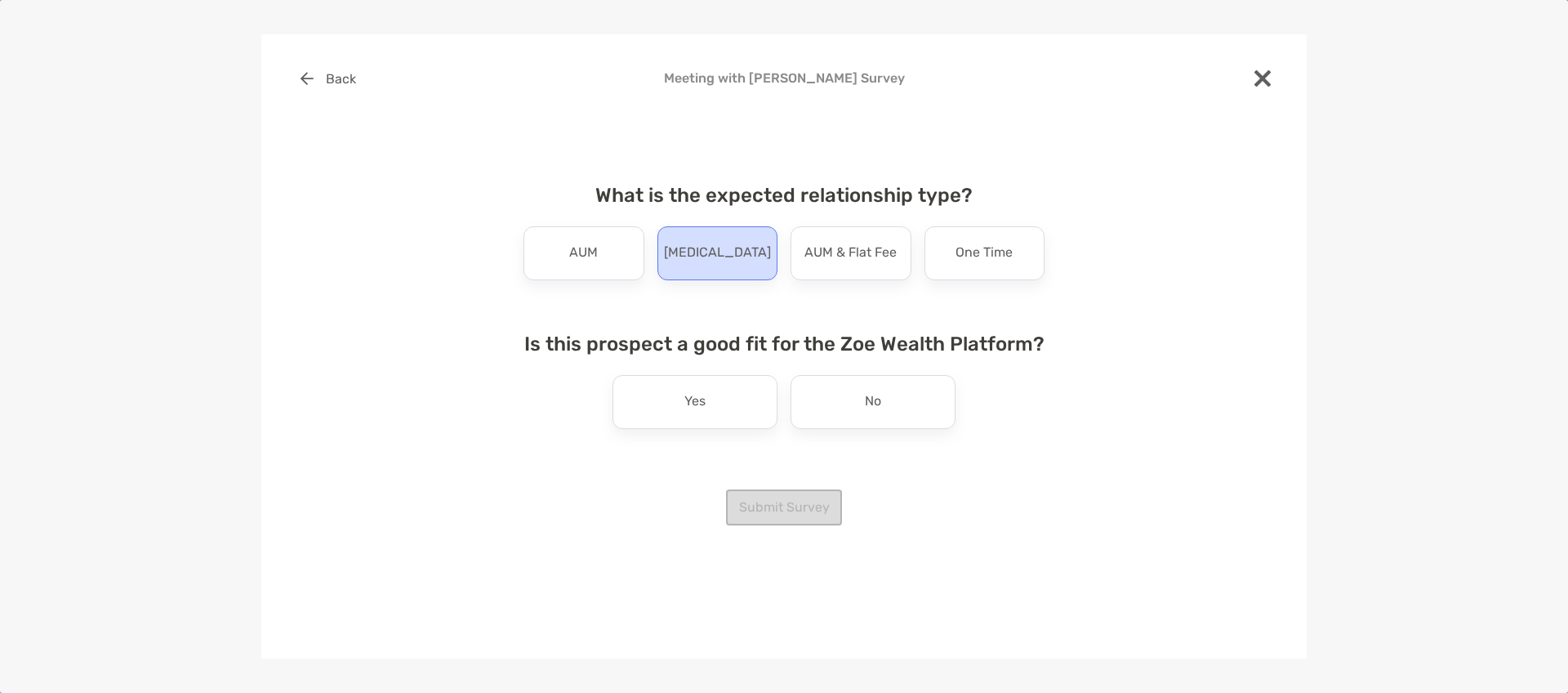
click at [757, 252] on div "[MEDICAL_DATA]" at bounding box center [719, 253] width 121 height 54
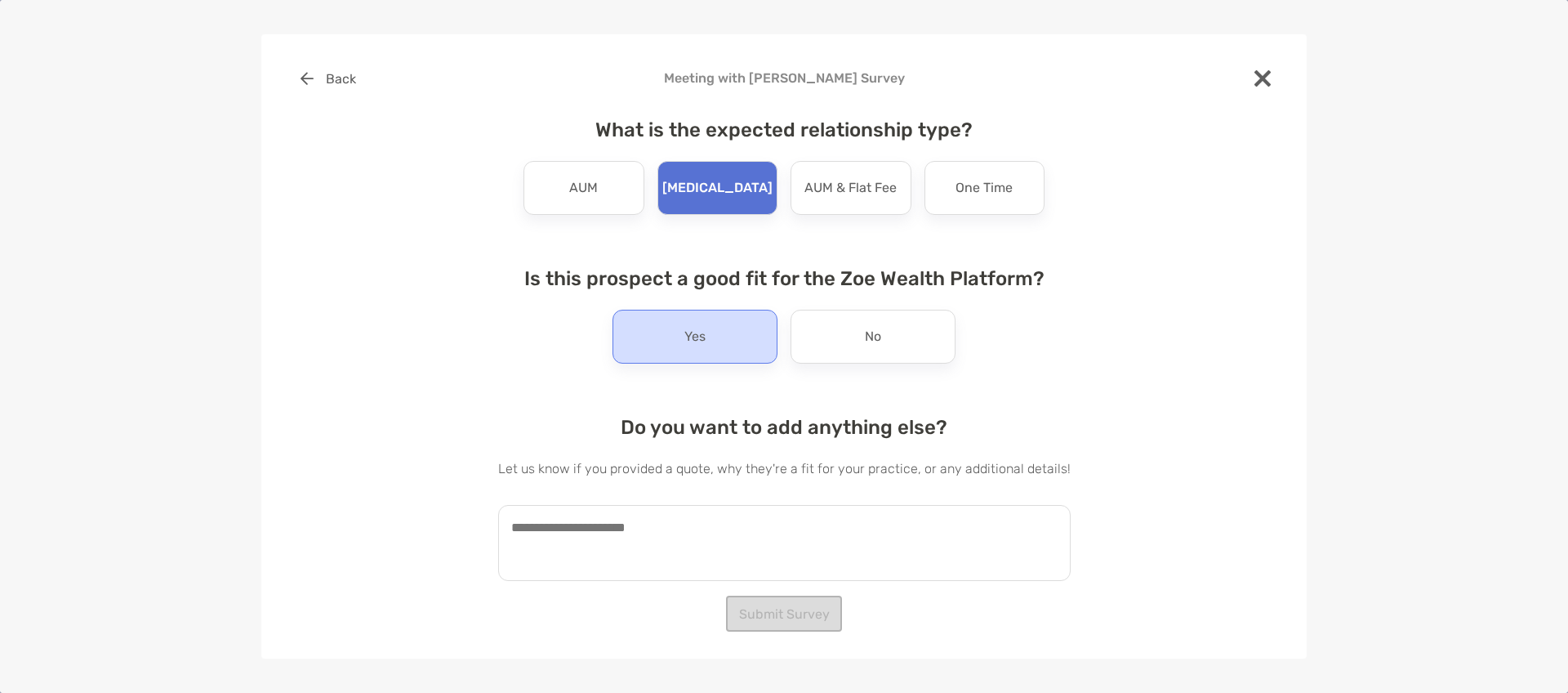
click at [732, 349] on div "Yes" at bounding box center [695, 337] width 165 height 54
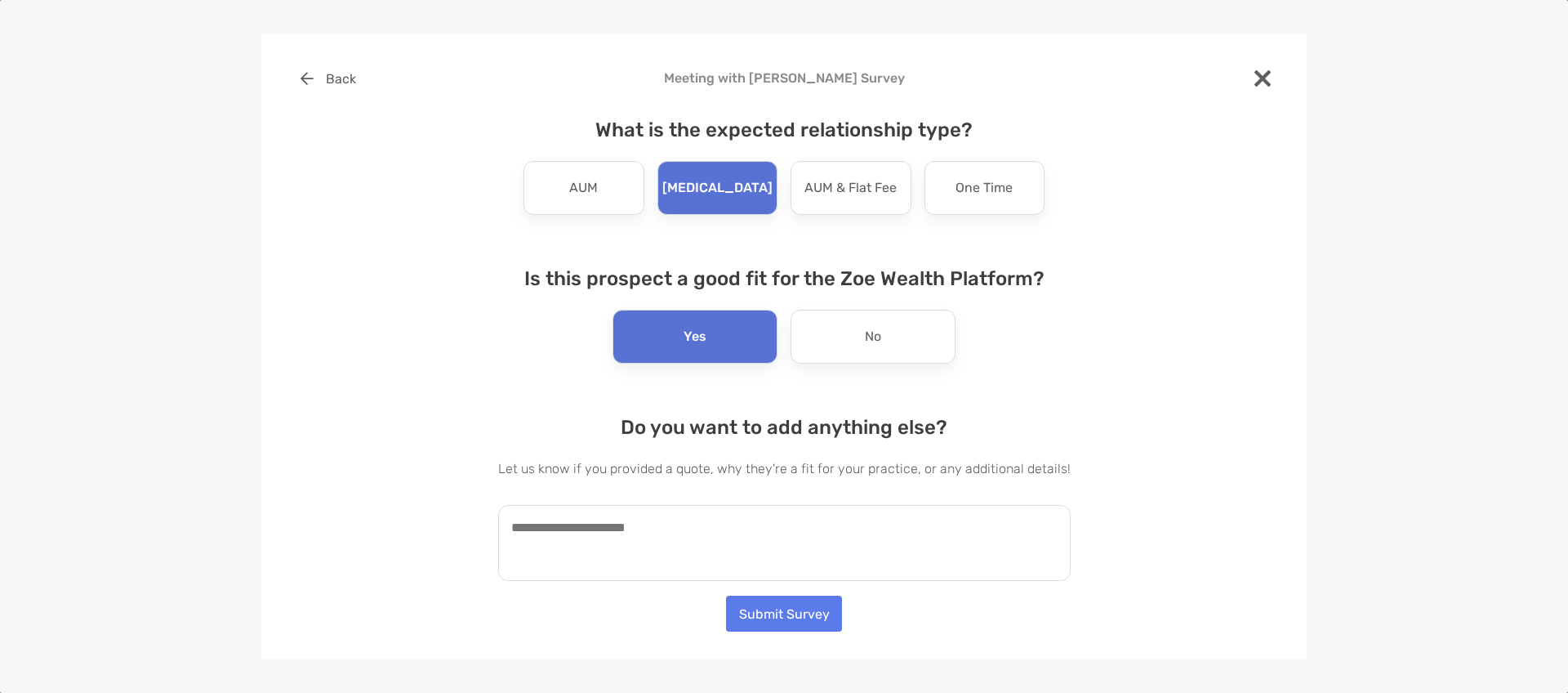
click at [540, 544] on textarea at bounding box center [785, 542] width 573 height 76
paste textarea "**********"
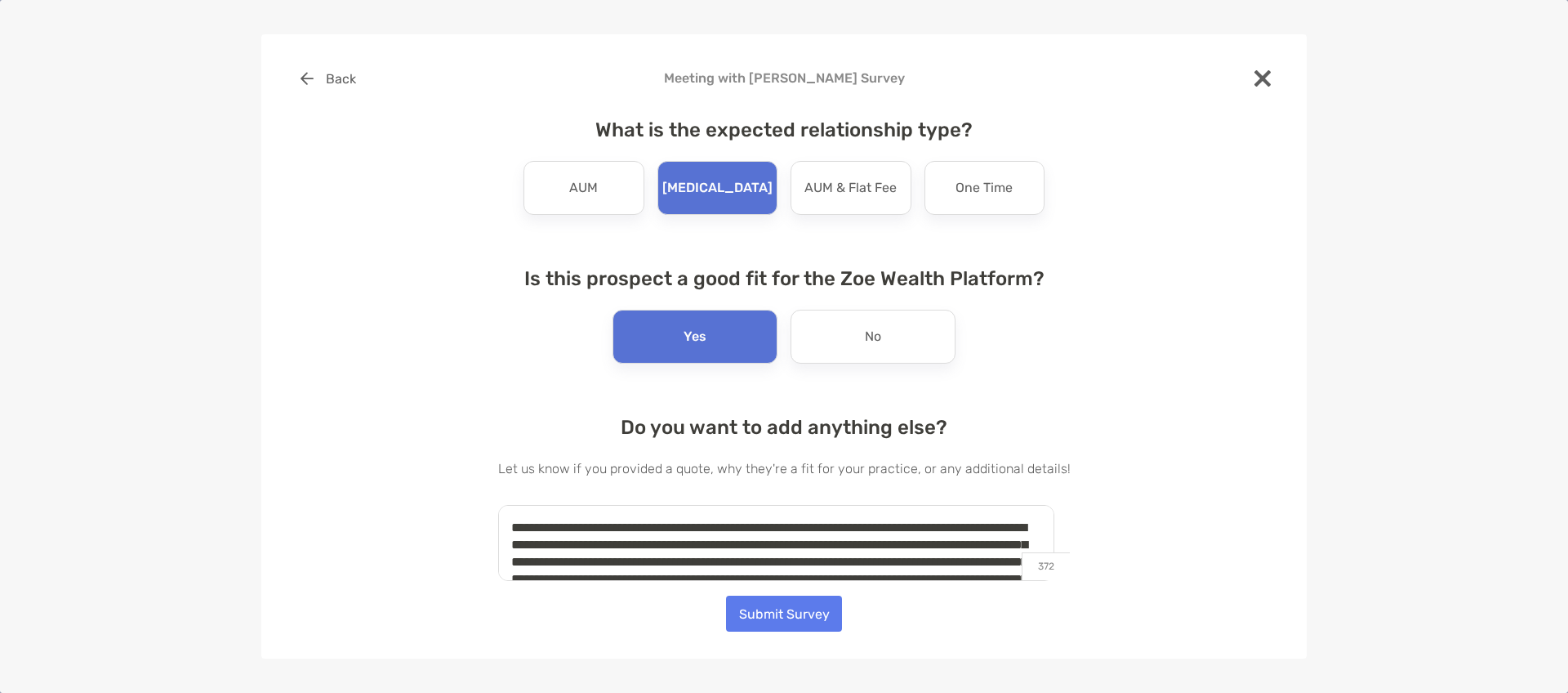
scroll to position [76, 0]
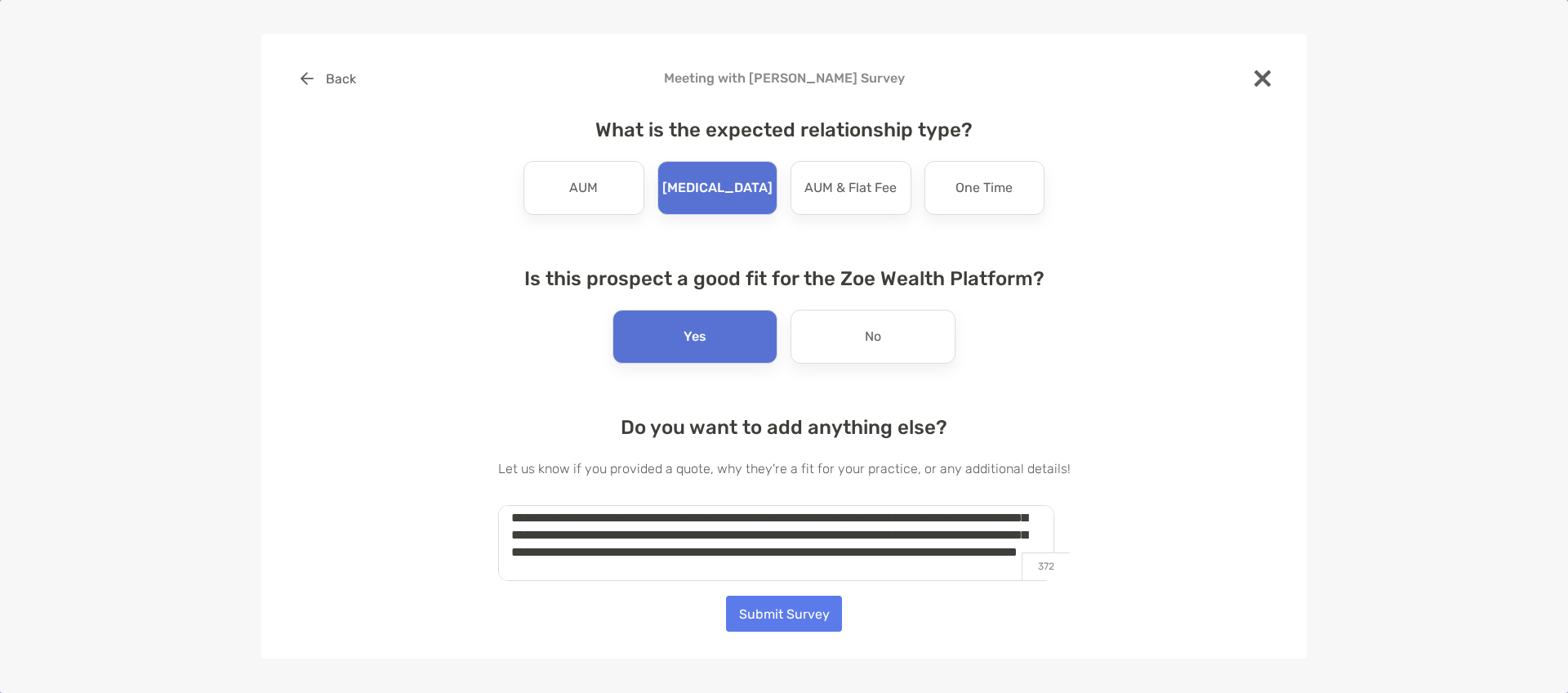
type textarea "**********"
click at [789, 622] on button "Submit Survey" at bounding box center [784, 613] width 116 height 36
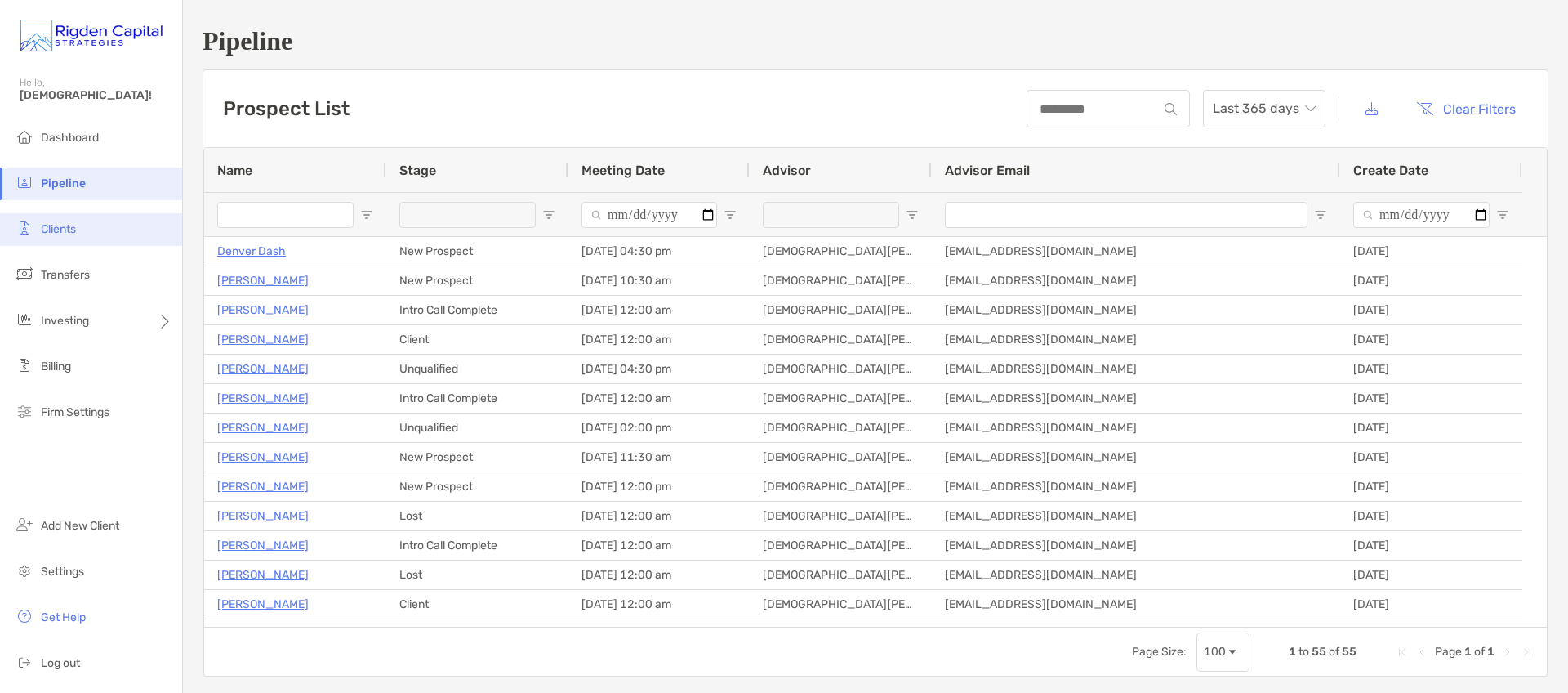
drag, startPoint x: 111, startPoint y: 224, endPoint x: 146, endPoint y: 223, distance: 35.0
click at [112, 223] on li "Clients" at bounding box center [91, 229] width 182 height 32
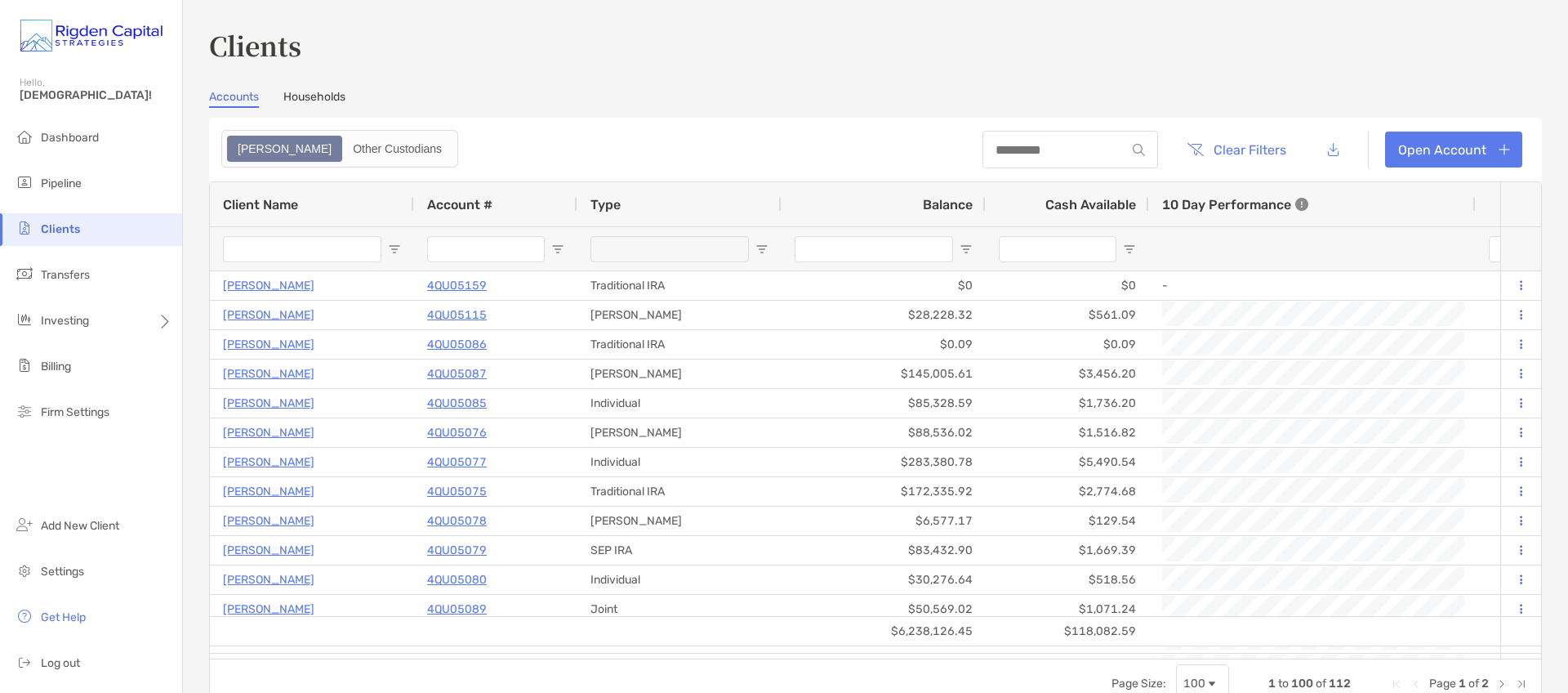
type input "*****"
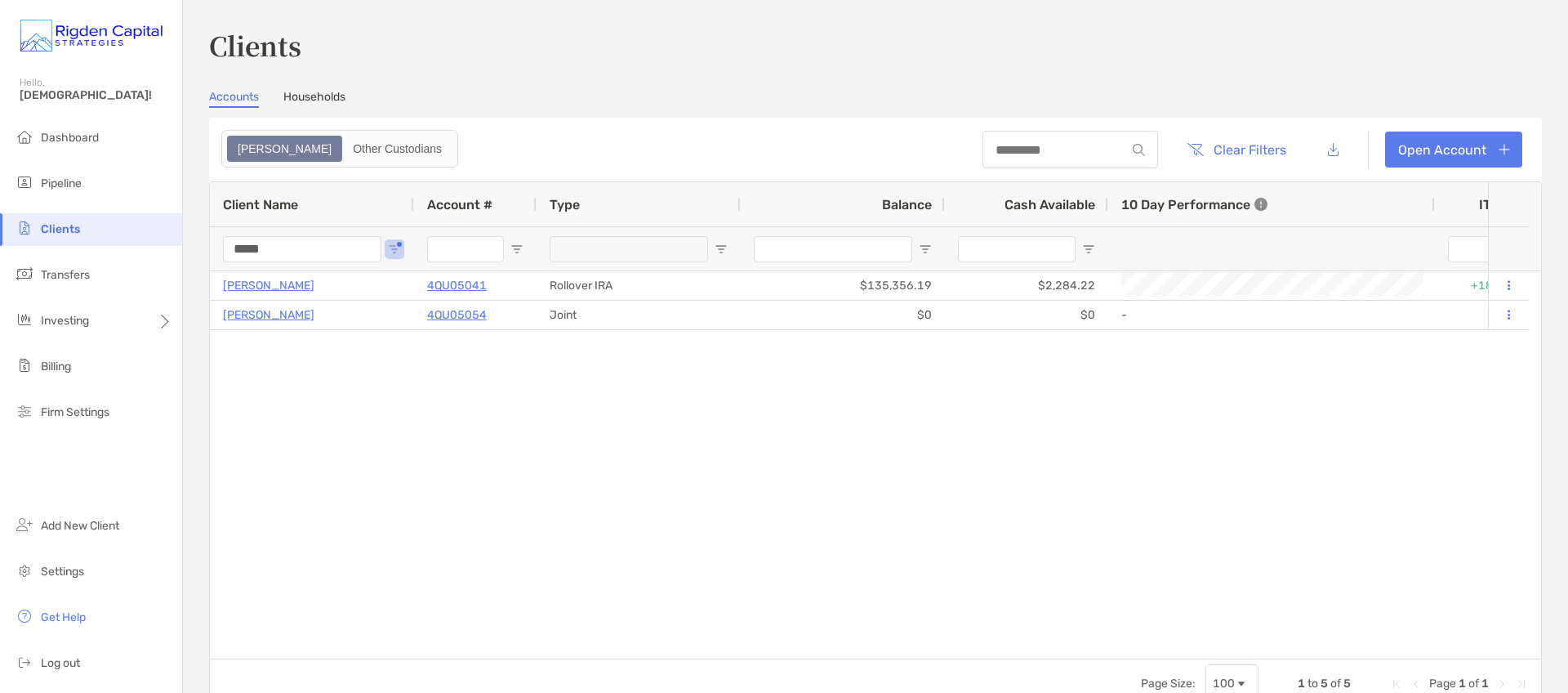
click at [264, 250] on input "*****" at bounding box center [301, 249] width 158 height 27
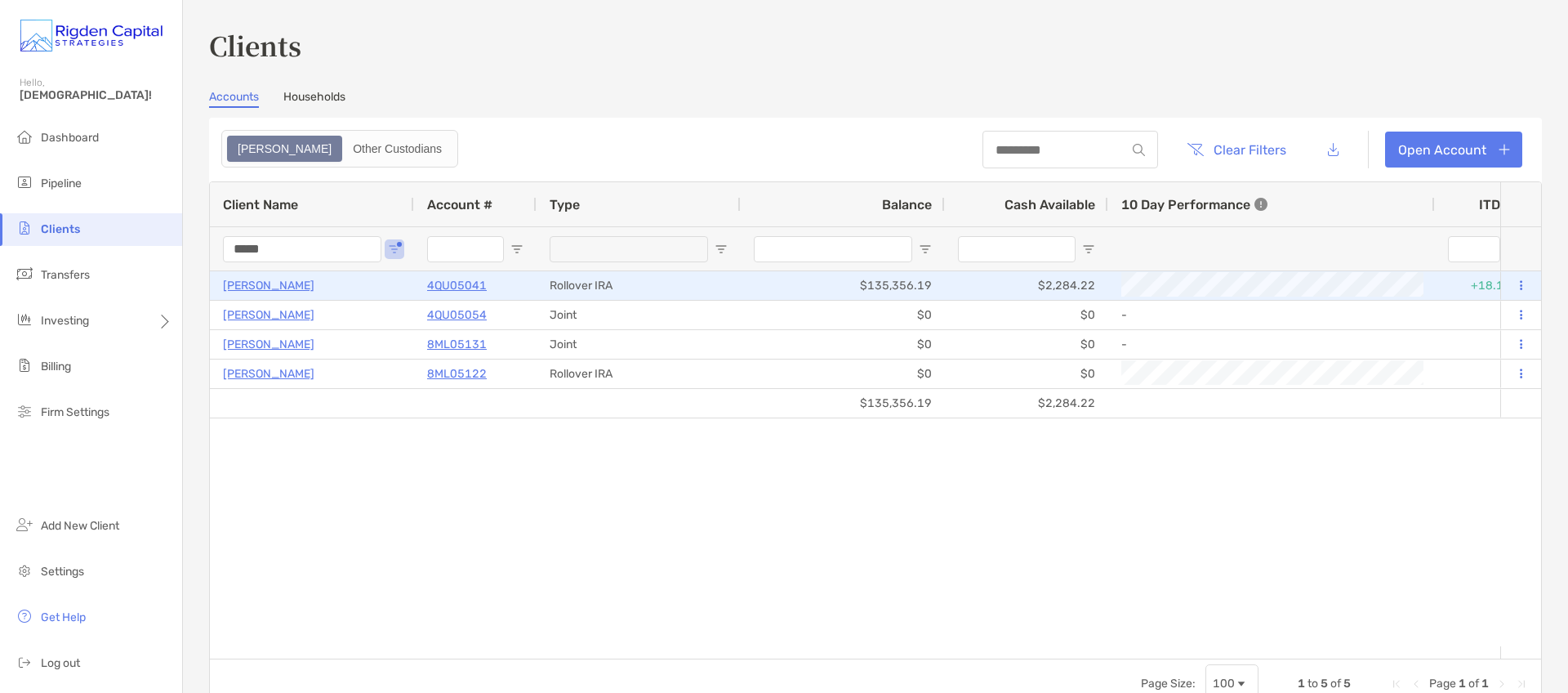
click at [295, 287] on p "Anthony Snook" at bounding box center [268, 285] width 91 height 21
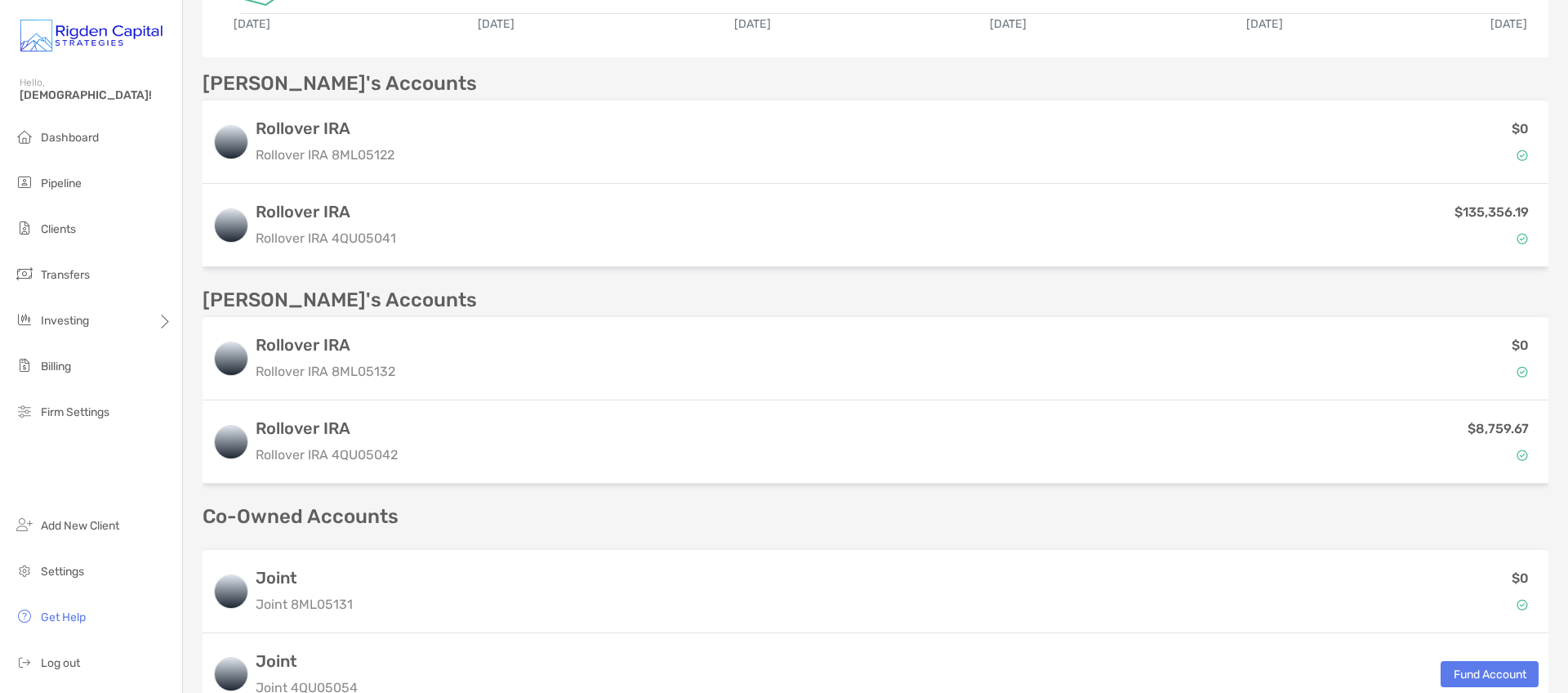
scroll to position [476, 0]
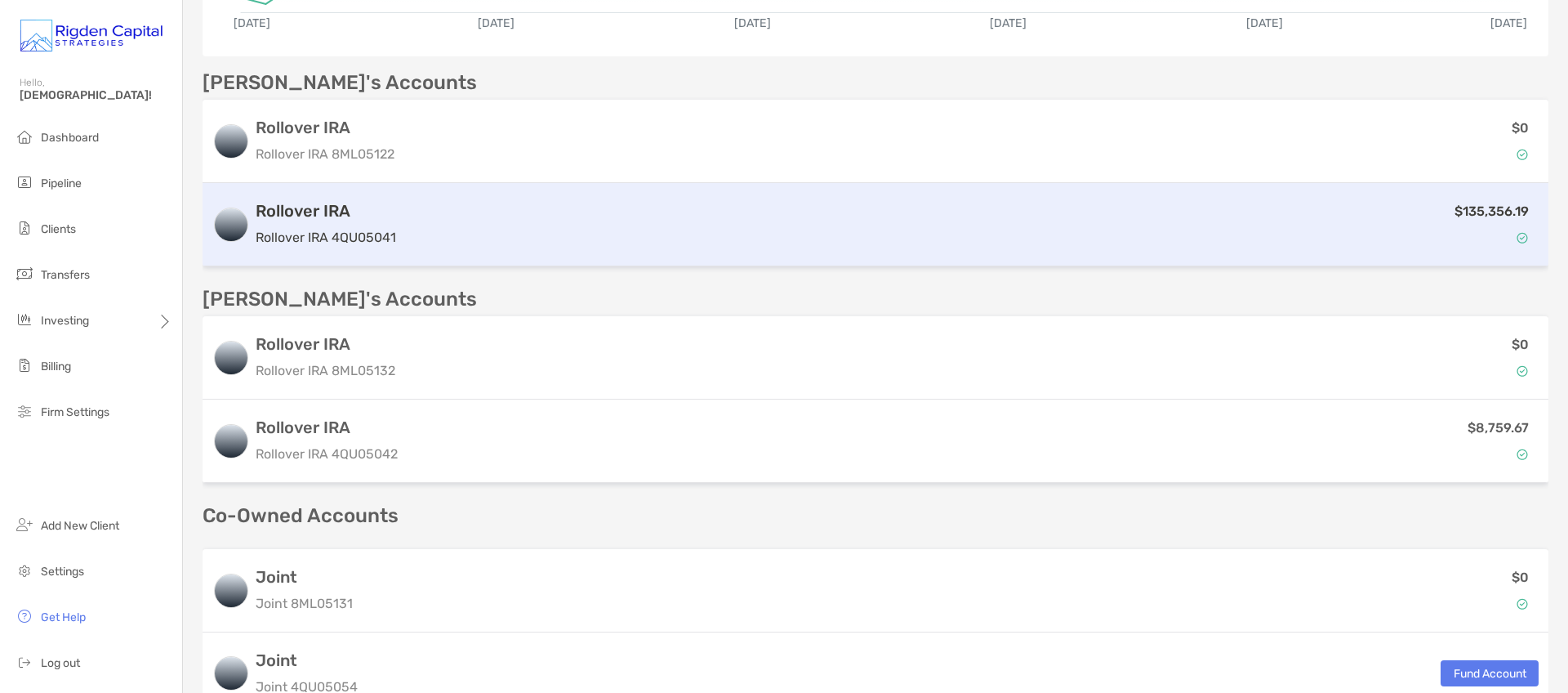
click at [374, 201] on h3 "Rollover IRA" at bounding box center [326, 210] width 140 height 20
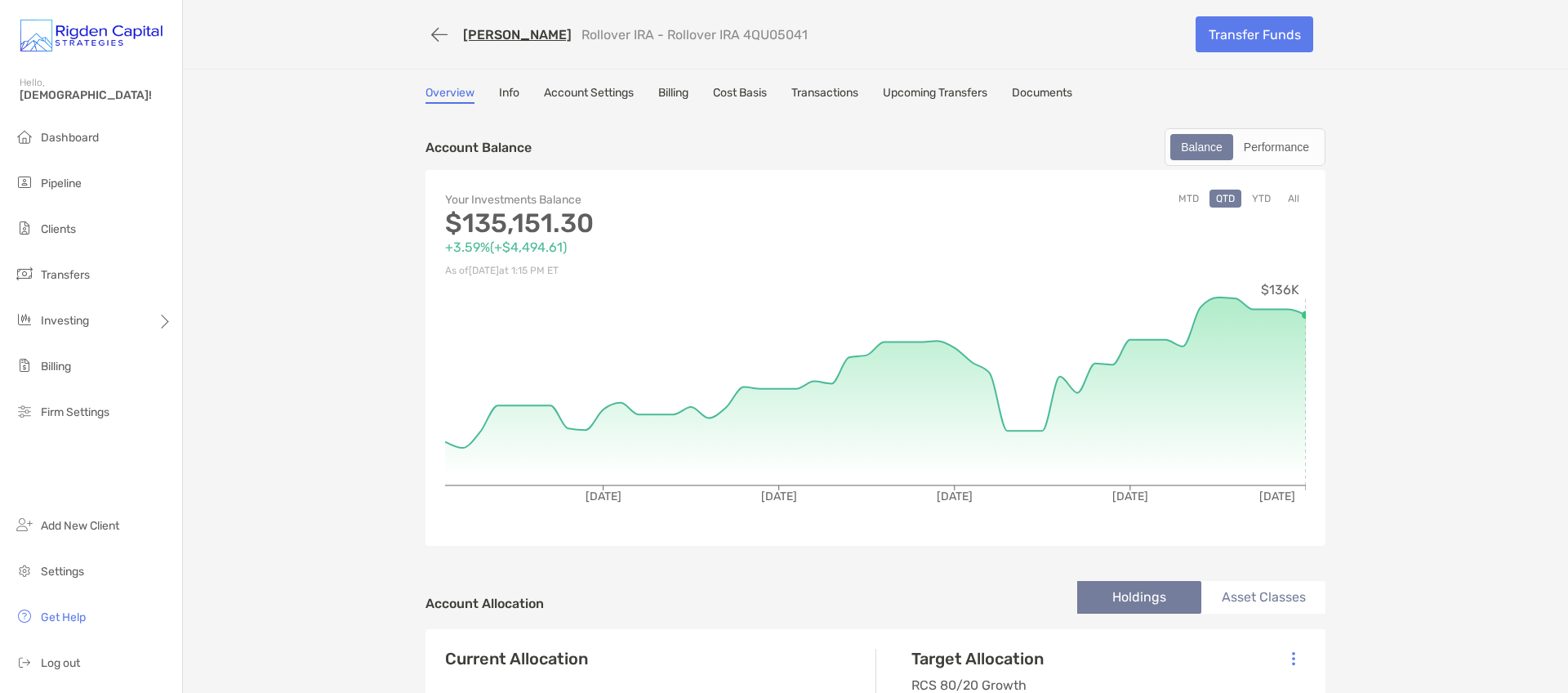
click at [506, 95] on link "Info" at bounding box center [509, 94] width 21 height 18
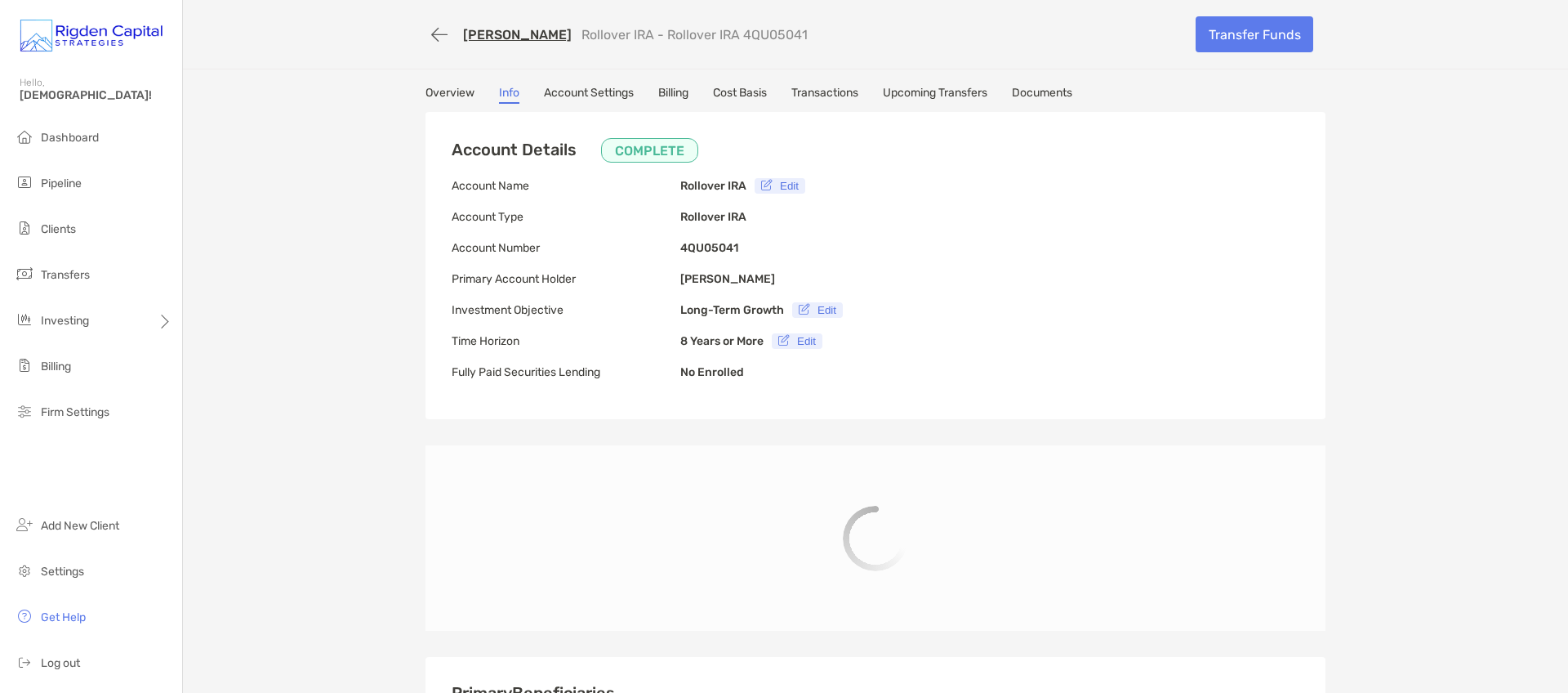
type input "**********"
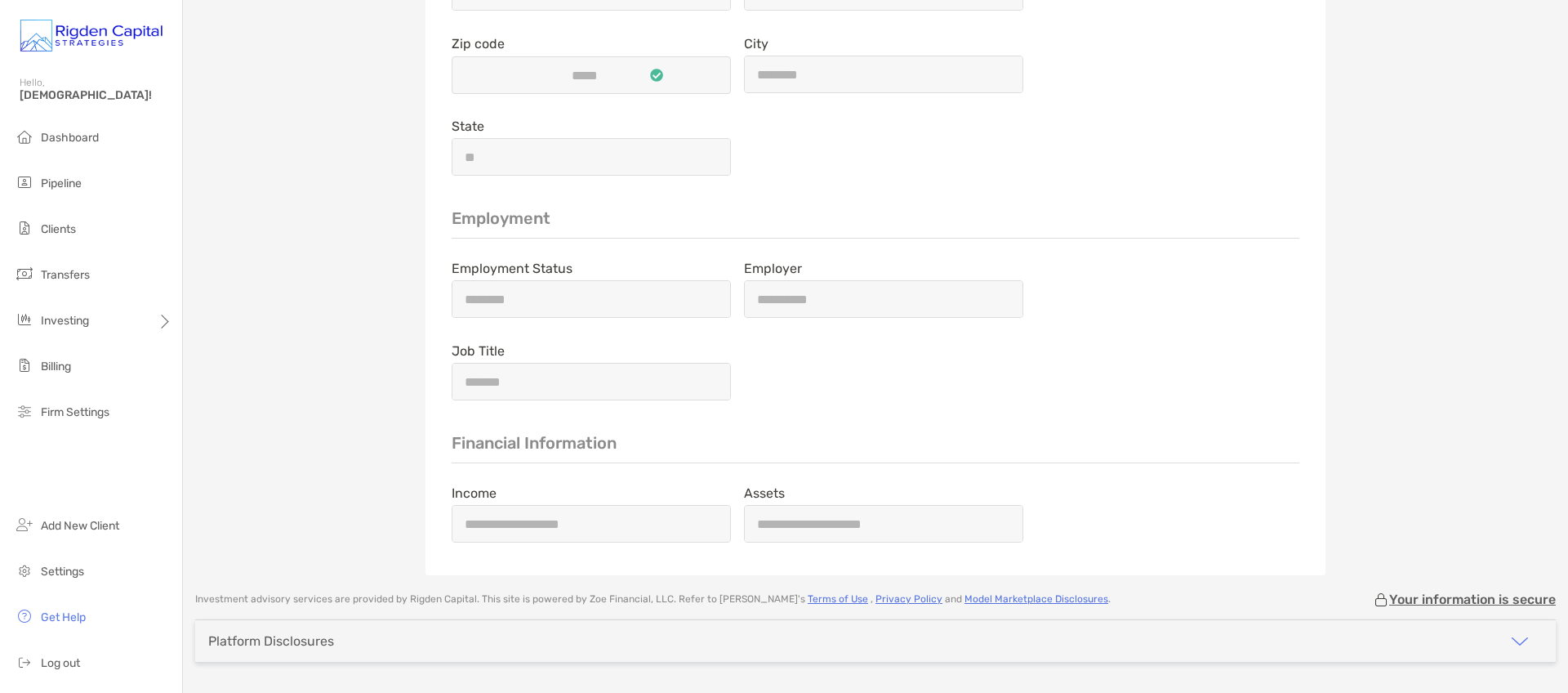
scroll to position [1621, 0]
